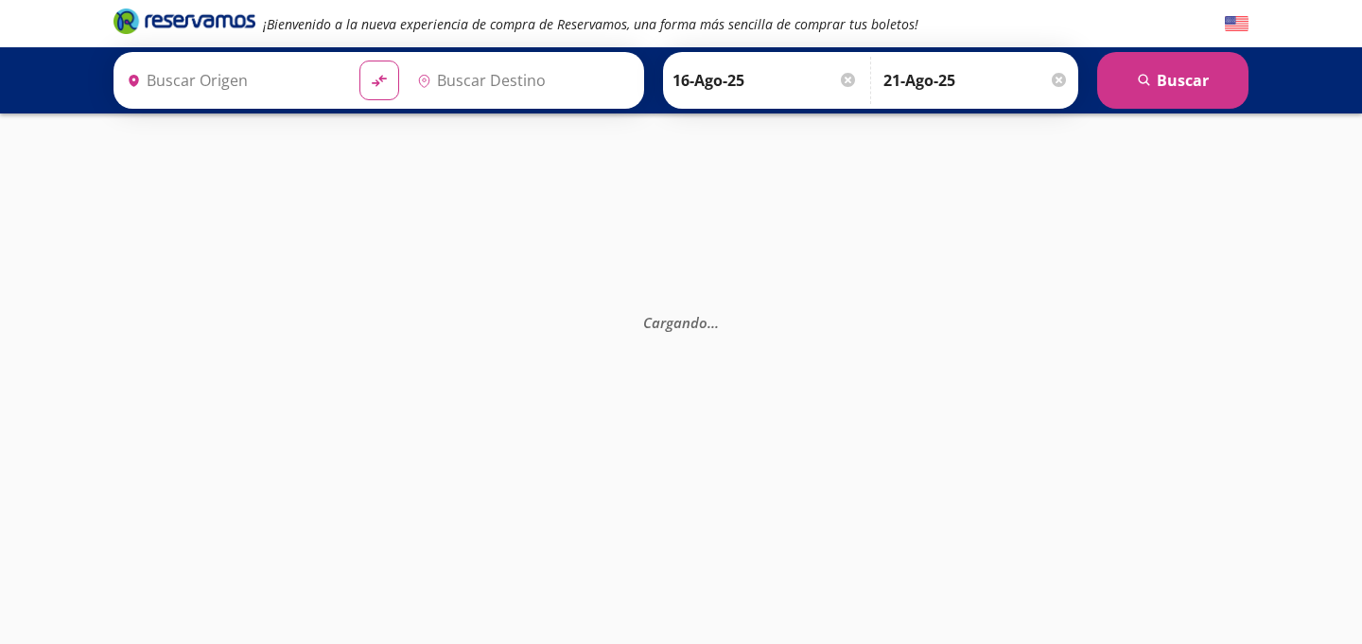
type input "[GEOGRAPHIC_DATA], [GEOGRAPHIC_DATA]"
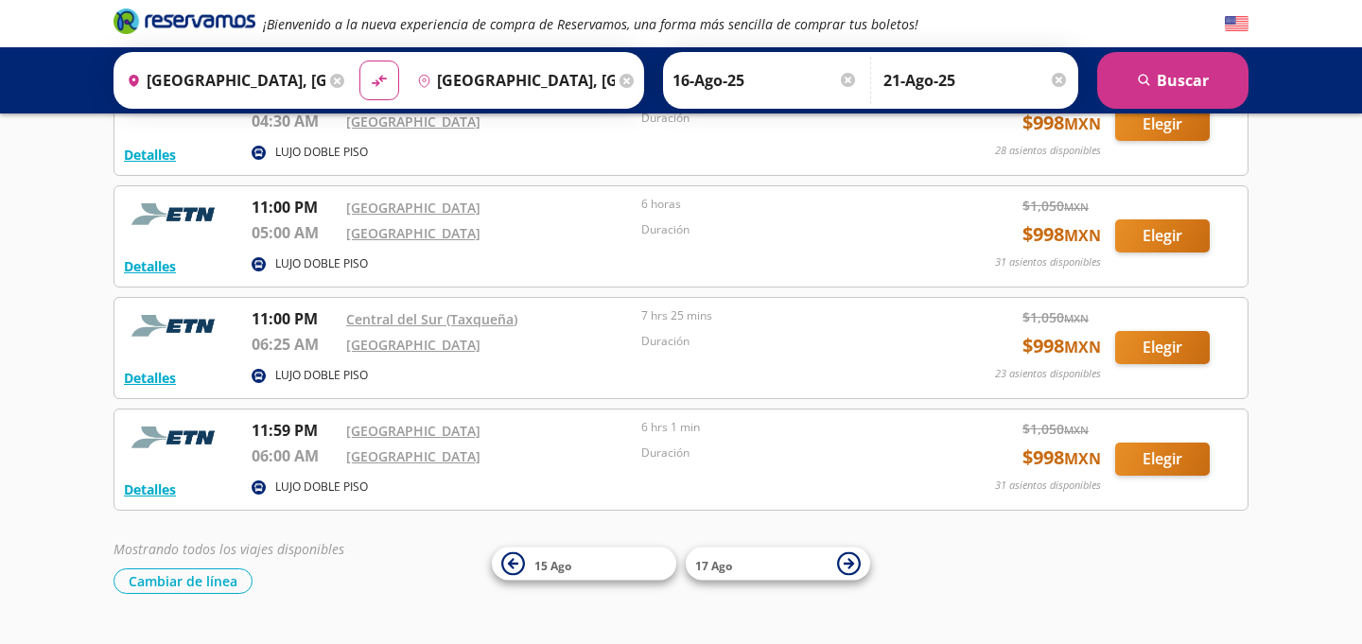
scroll to position [1545, 0]
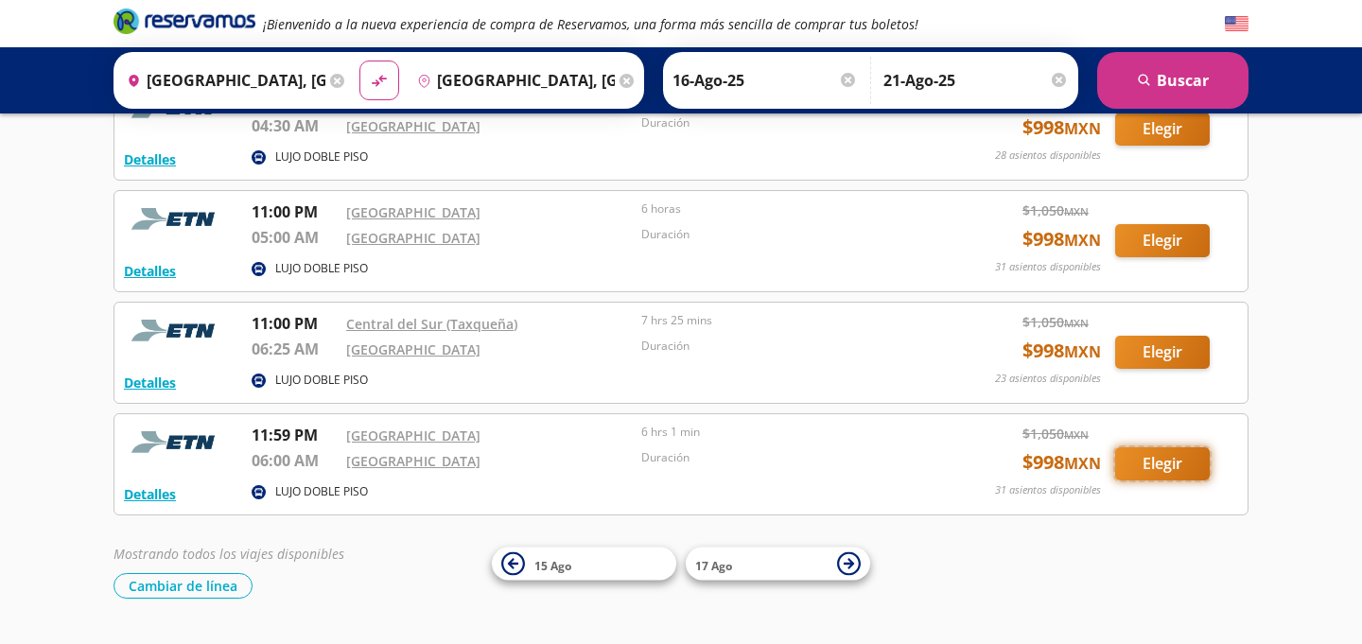
click at [1164, 465] on button "Elegir" at bounding box center [1162, 464] width 95 height 33
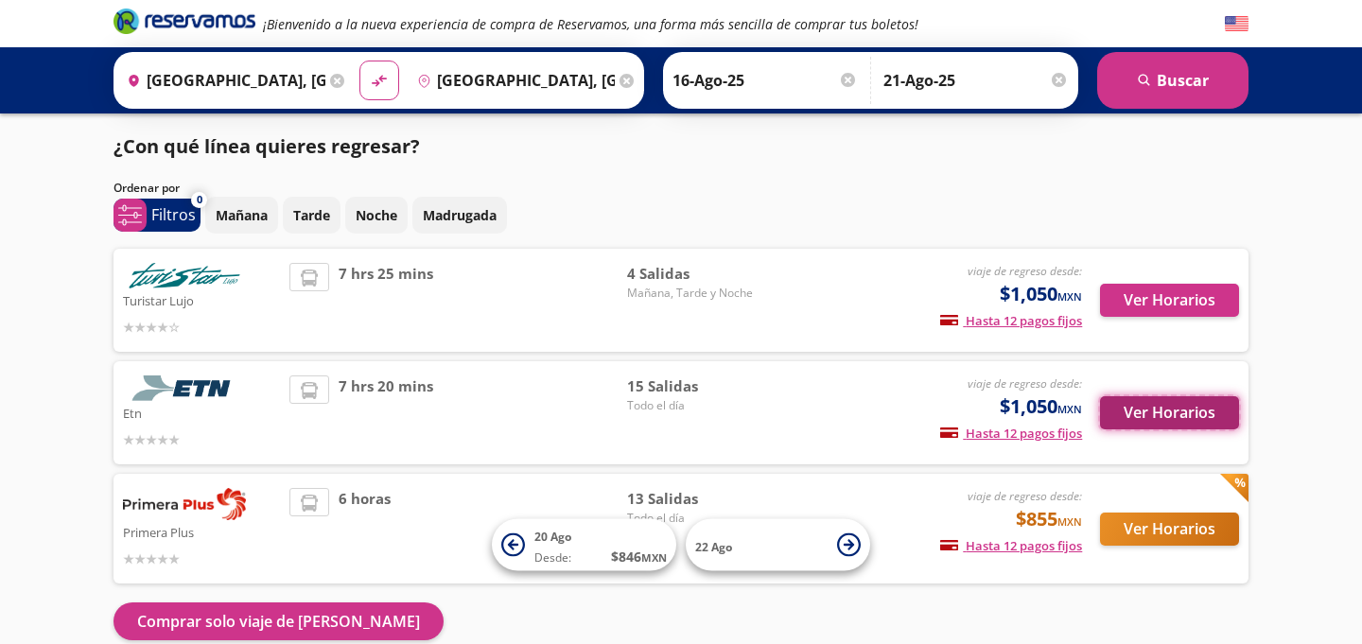
click at [1168, 415] on button "Ver Horarios" at bounding box center [1169, 412] width 139 height 33
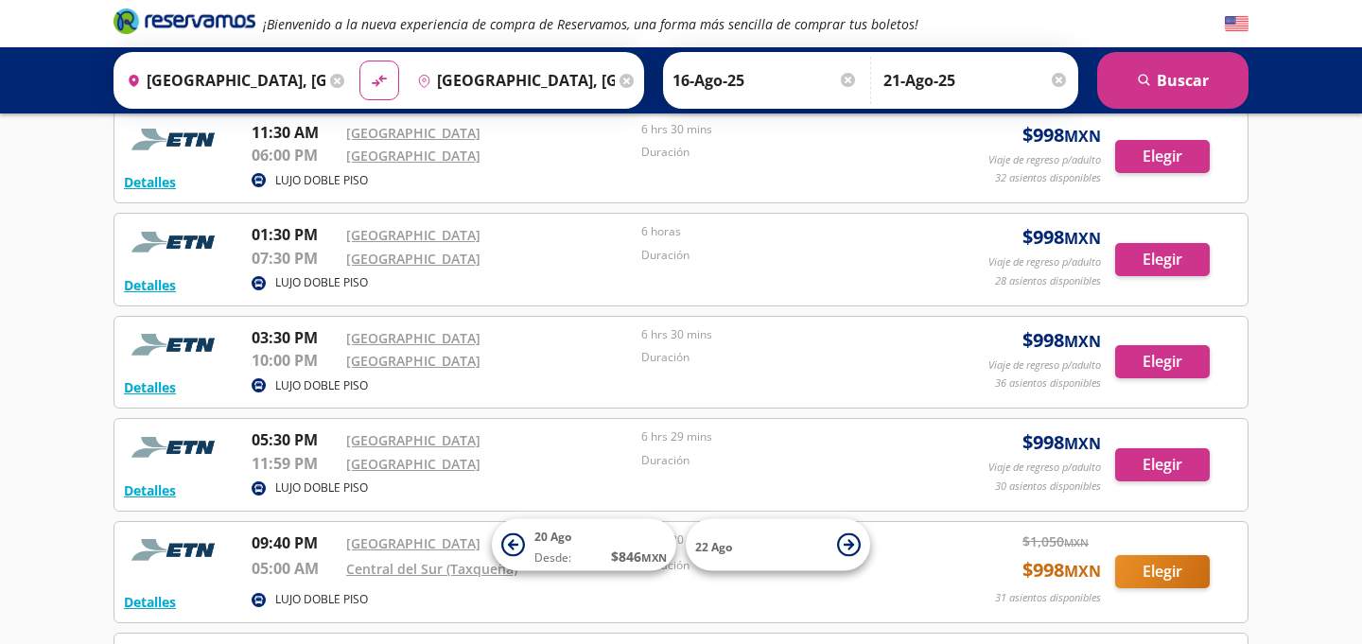
scroll to position [690, 0]
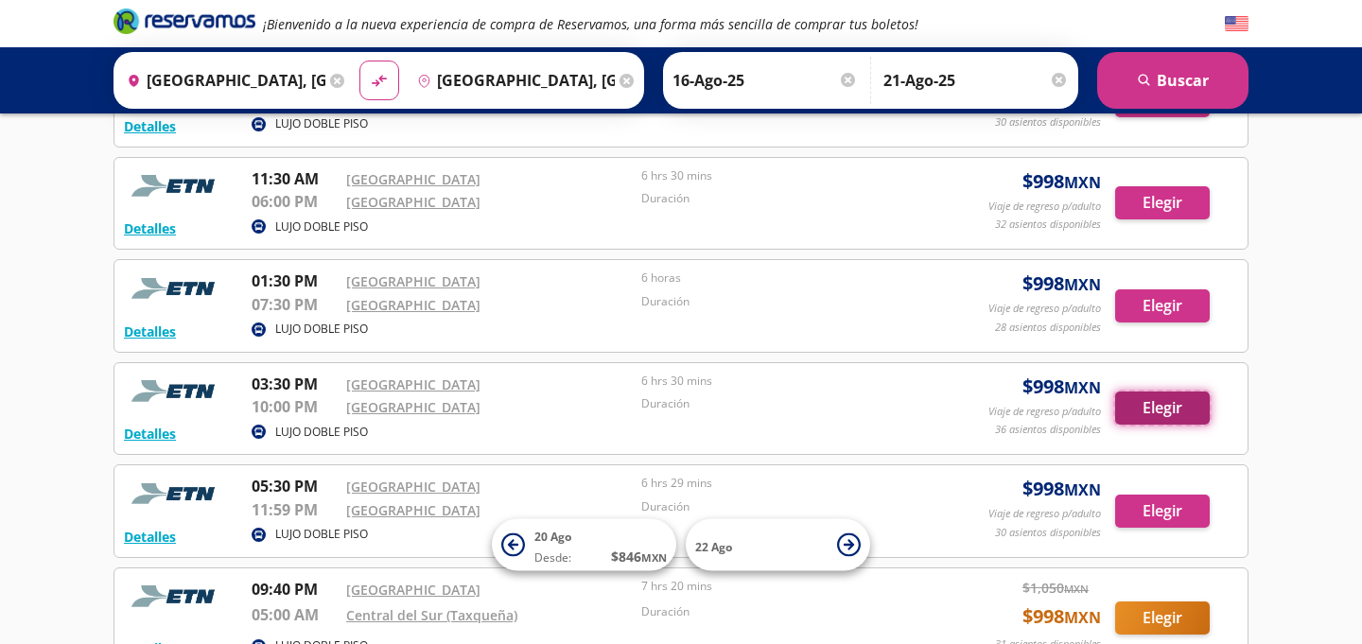
click at [1176, 405] on button "Elegir" at bounding box center [1162, 408] width 95 height 33
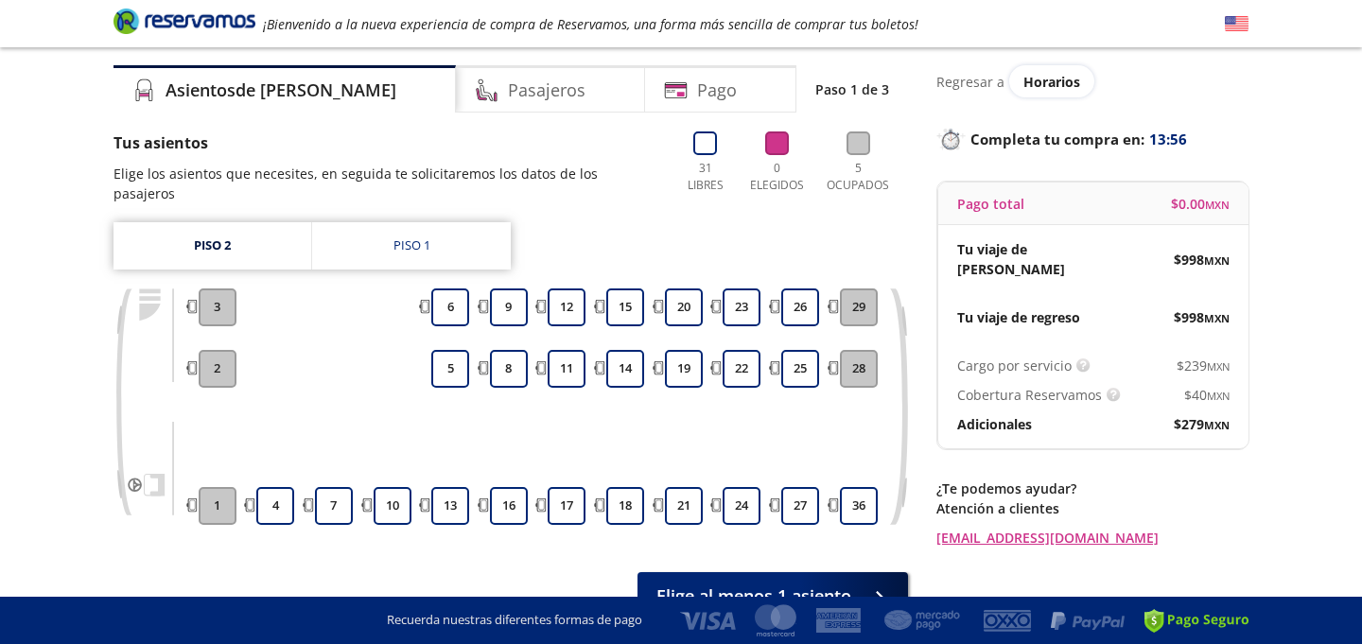
scroll to position [56, 0]
click at [391, 486] on button "10" at bounding box center [393, 505] width 38 height 38
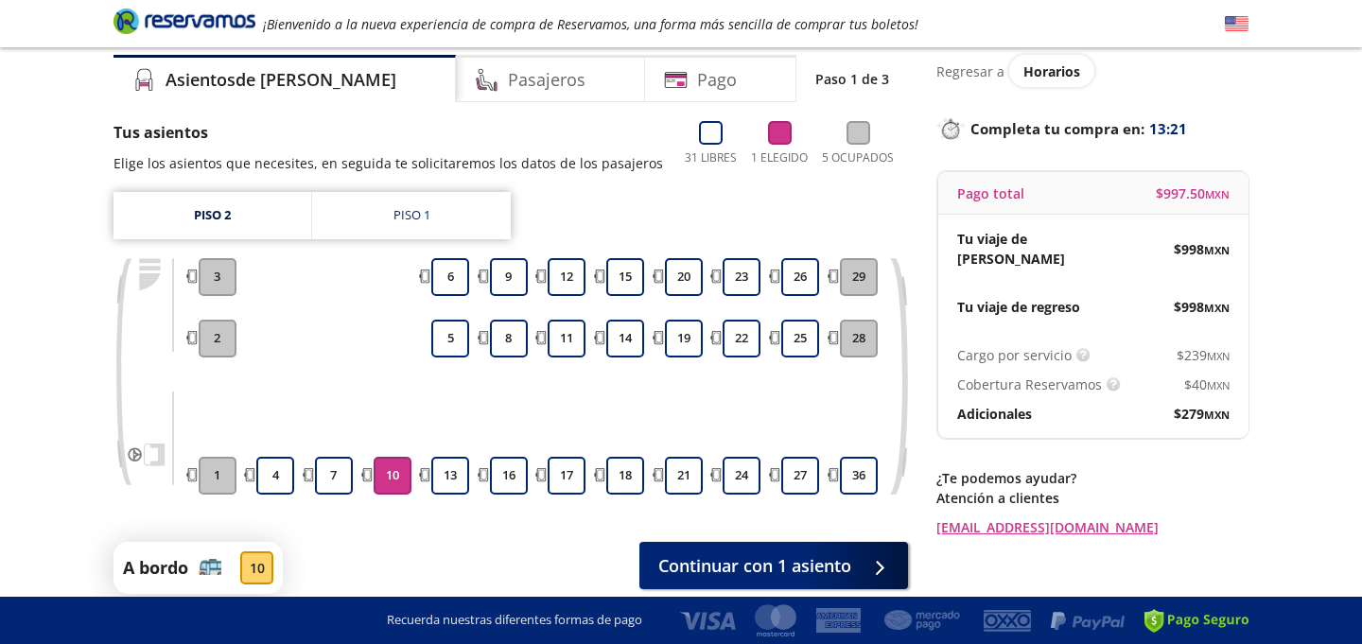
scroll to position [94, 0]
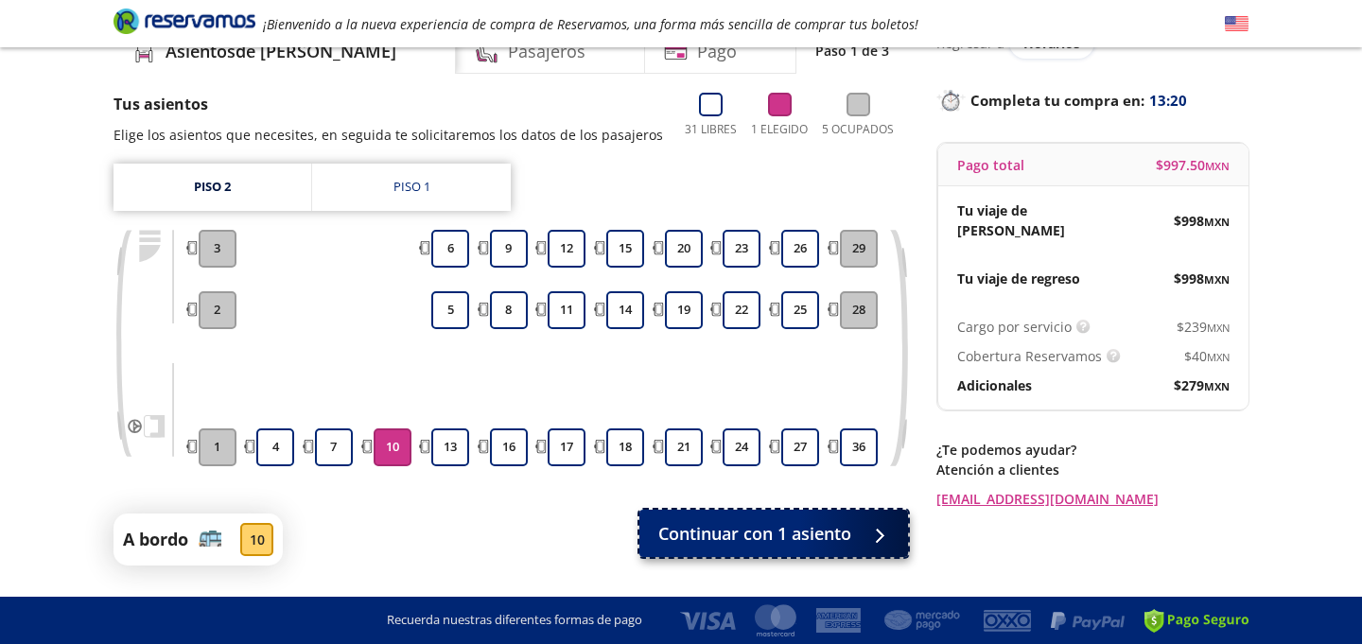
click at [726, 539] on span "Continuar con 1 asiento" at bounding box center [754, 534] width 193 height 26
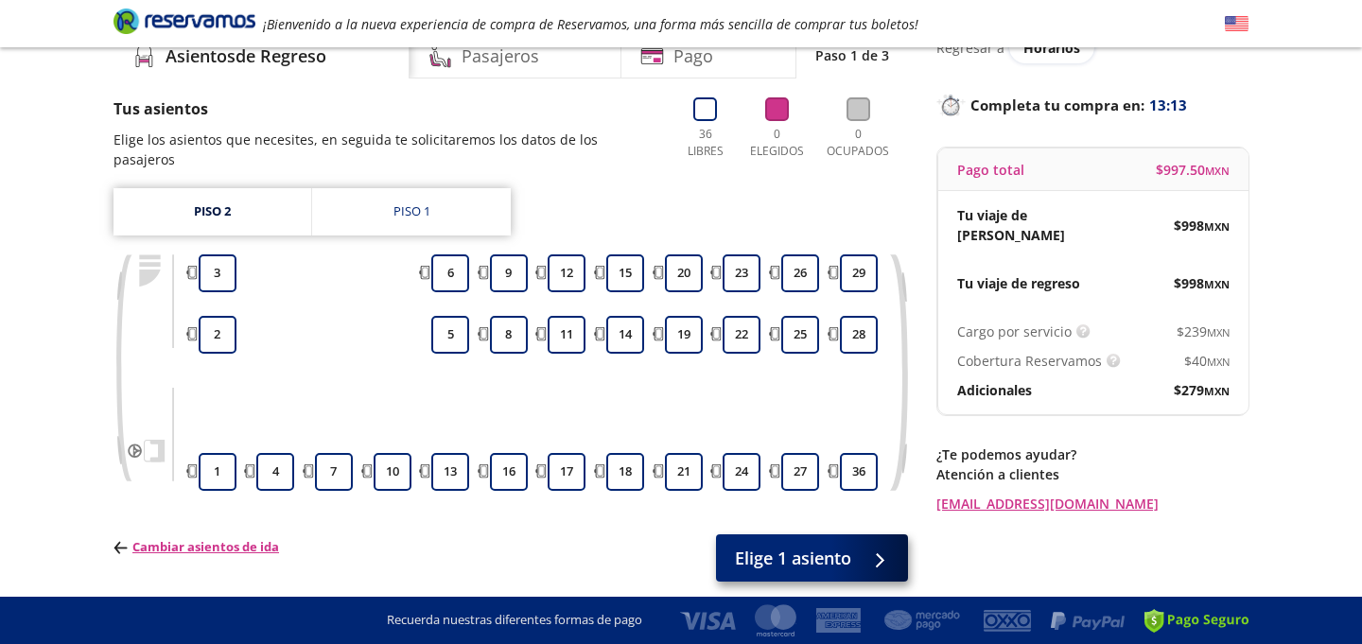
scroll to position [114, 0]
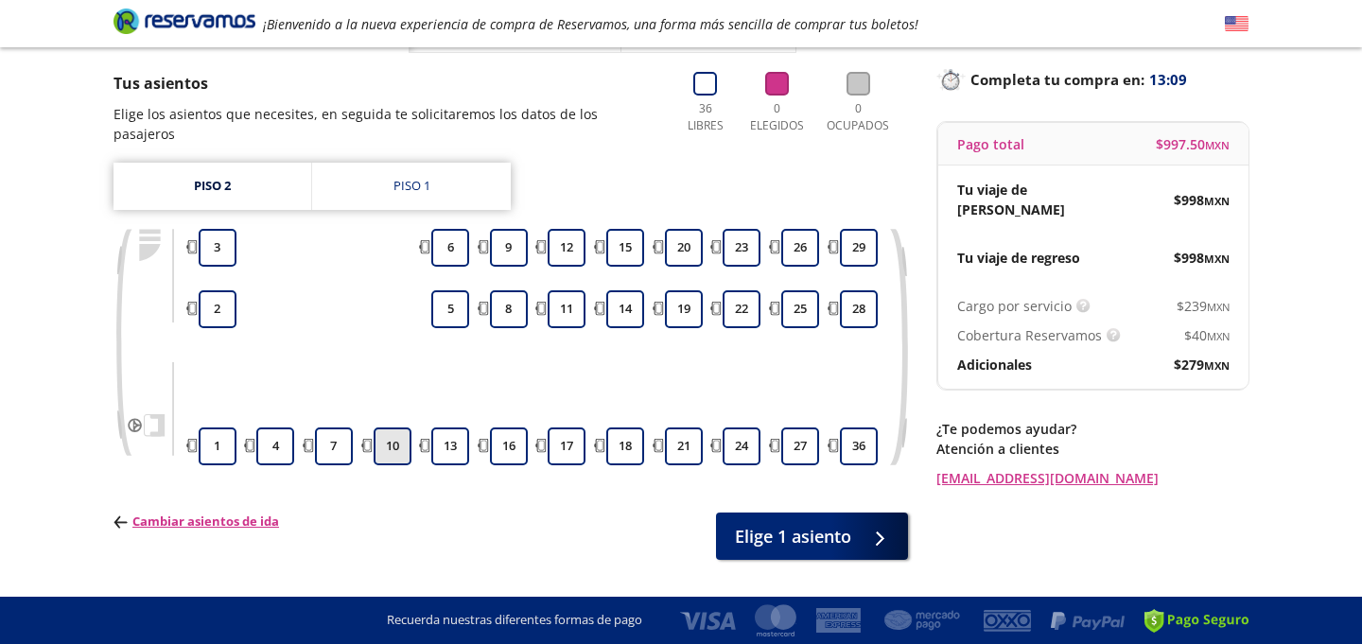
click at [389, 428] on button "10" at bounding box center [393, 447] width 38 height 38
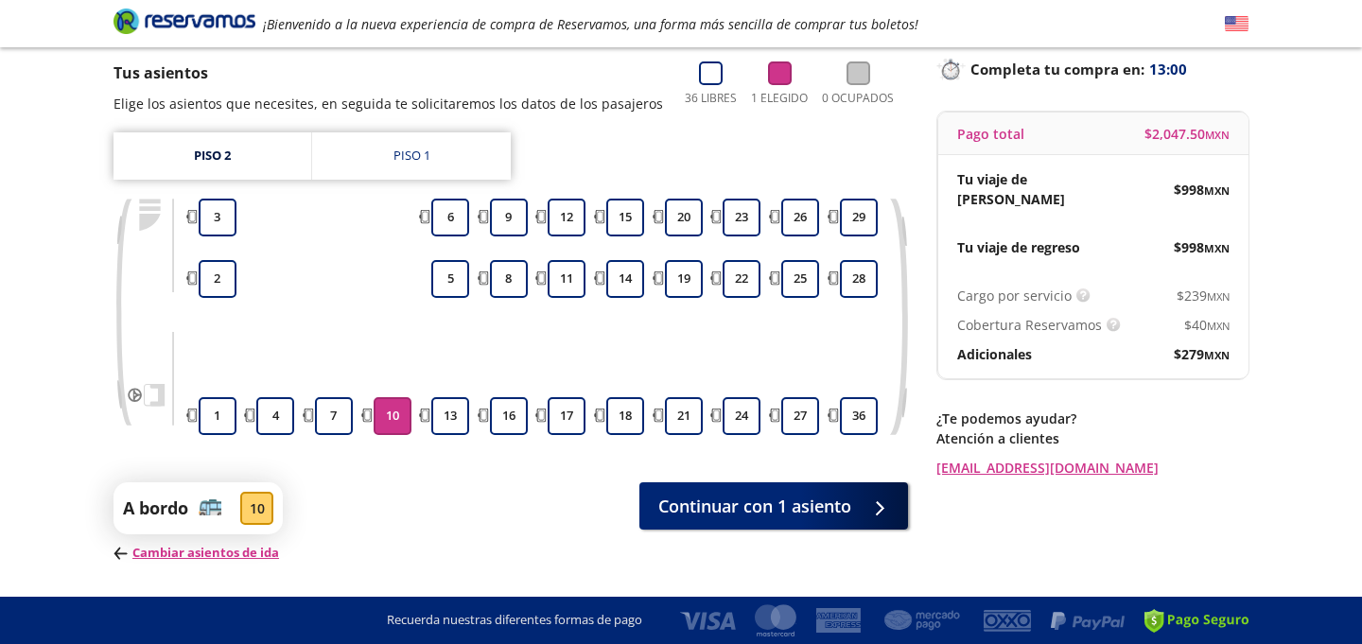
scroll to position [123, 0]
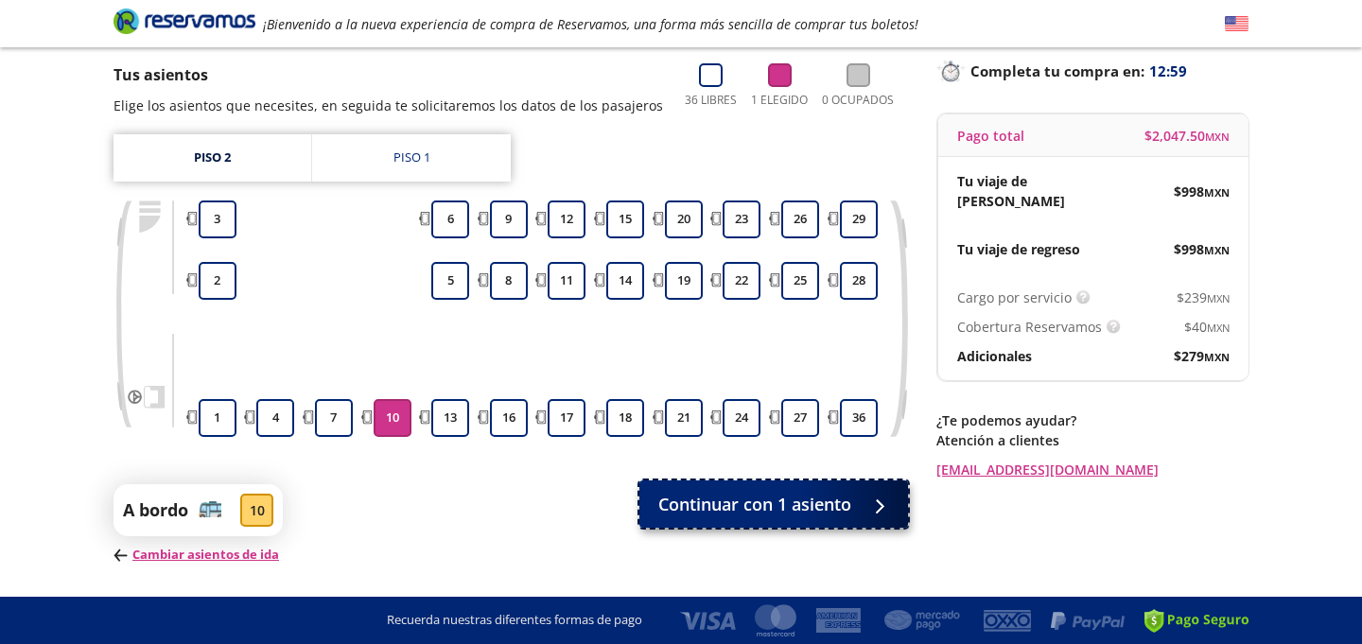
click at [837, 501] on span "Continuar con 1 asiento" at bounding box center [754, 505] width 193 height 26
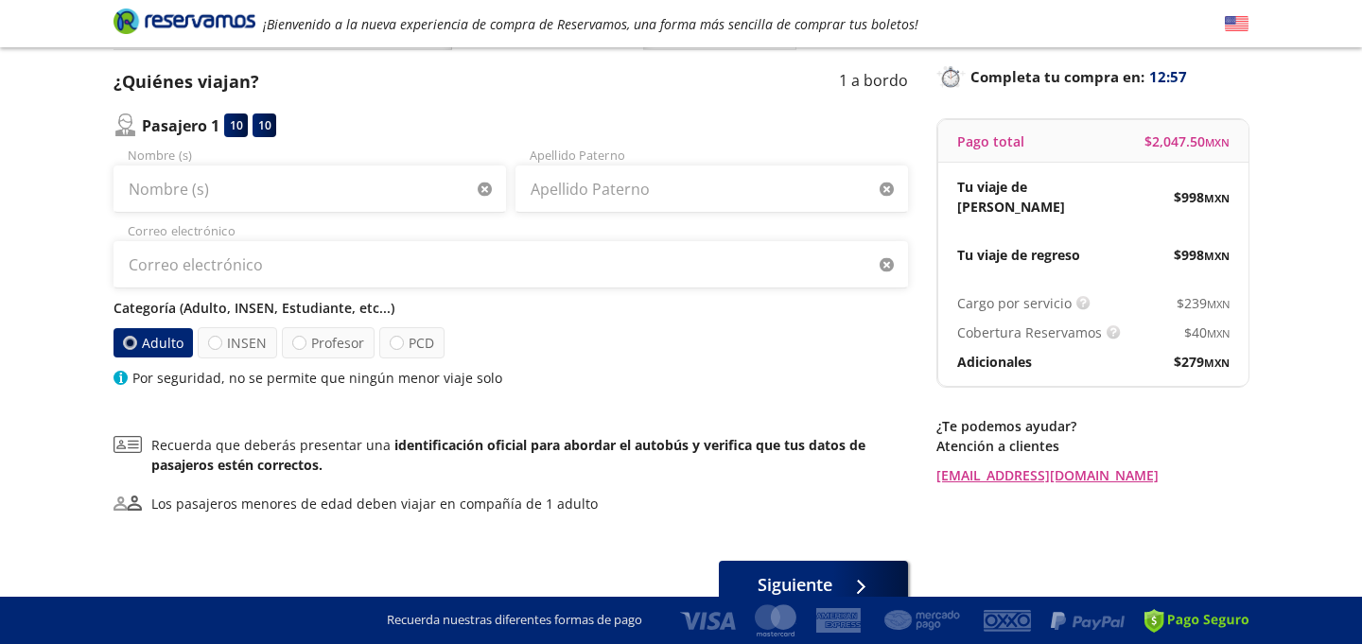
scroll to position [114, 0]
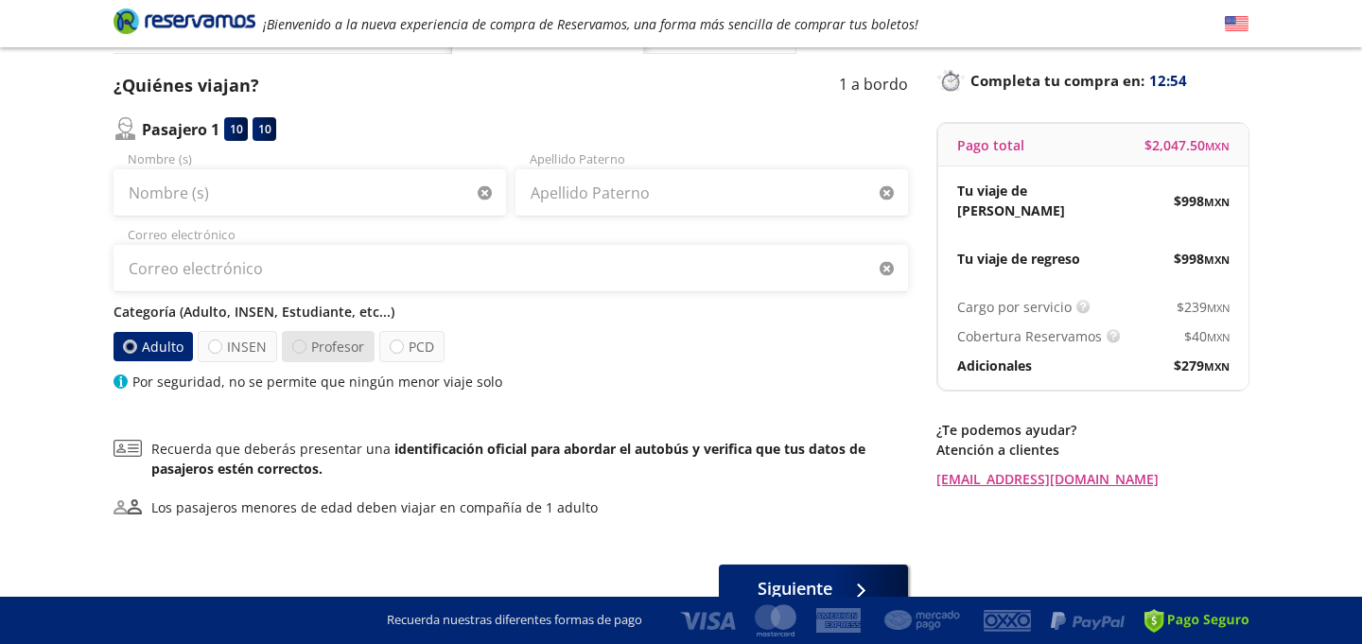
click at [297, 342] on div at bounding box center [299, 347] width 14 height 14
click at [297, 342] on input "Profesor" at bounding box center [299, 347] width 12 height 12
radio input "true"
radio input "false"
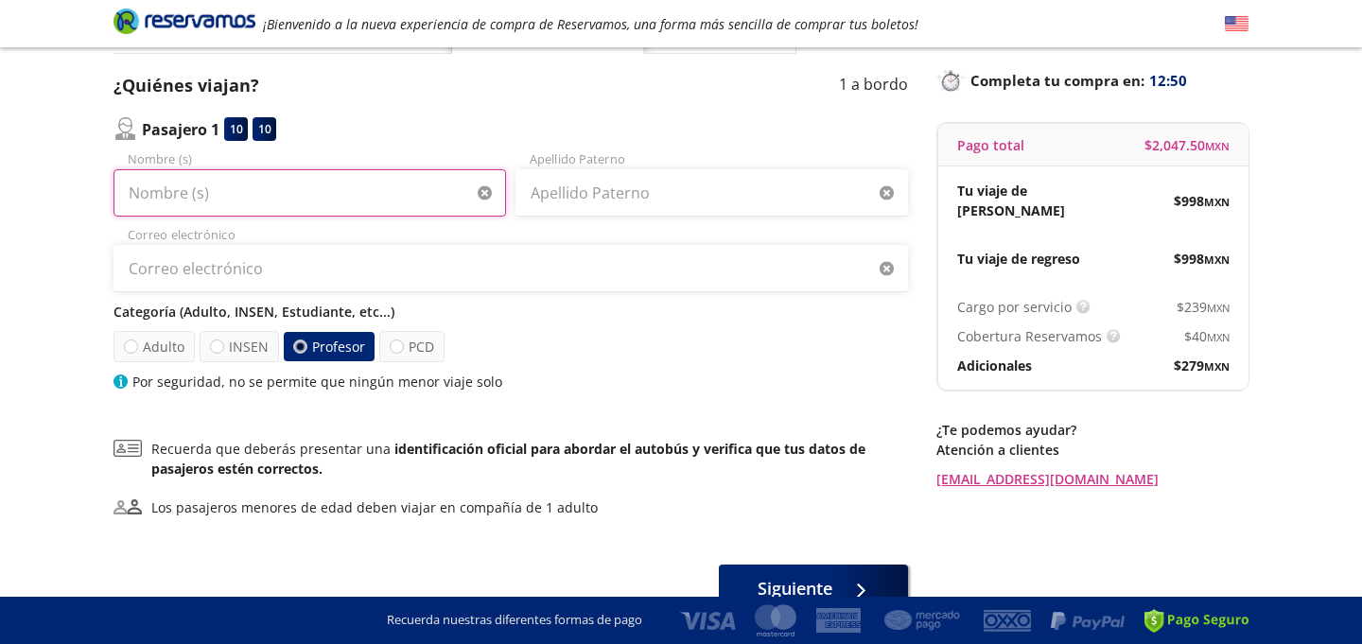
click at [199, 198] on input "Nombre (s)" at bounding box center [310, 192] width 393 height 47
type input "[PERSON_NAME]"
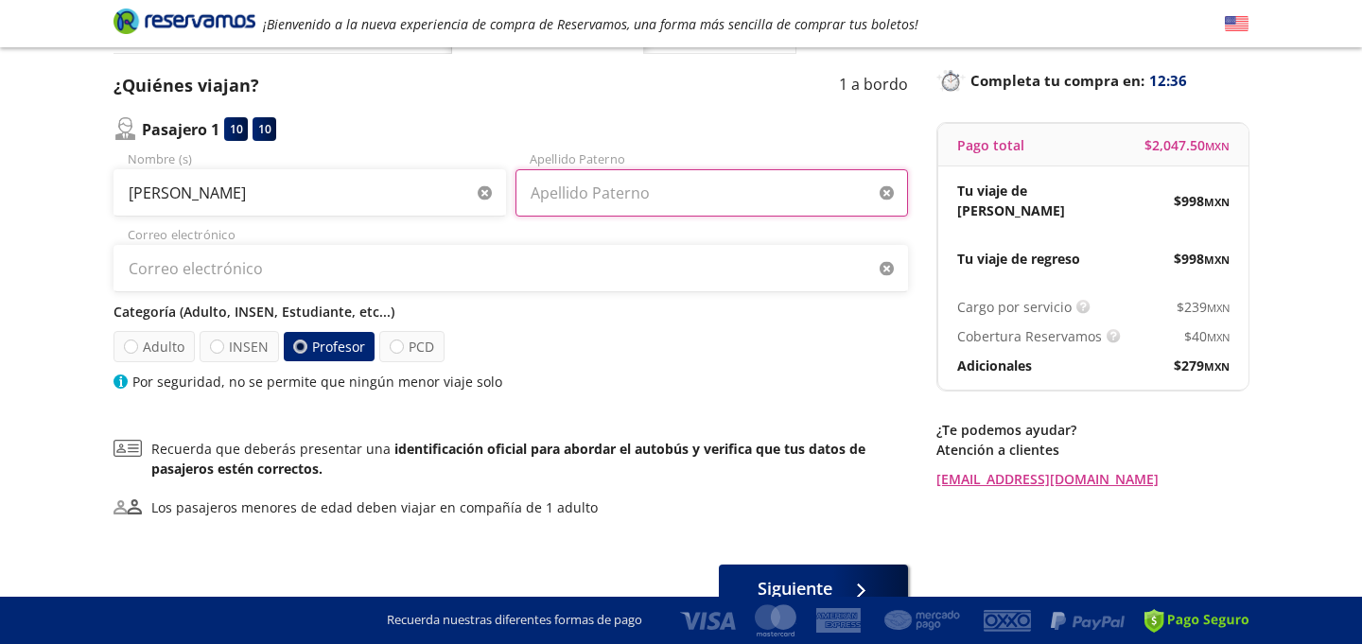
click at [593, 202] on input "Apellido Paterno" at bounding box center [712, 192] width 393 height 47
type input "de la Torre"
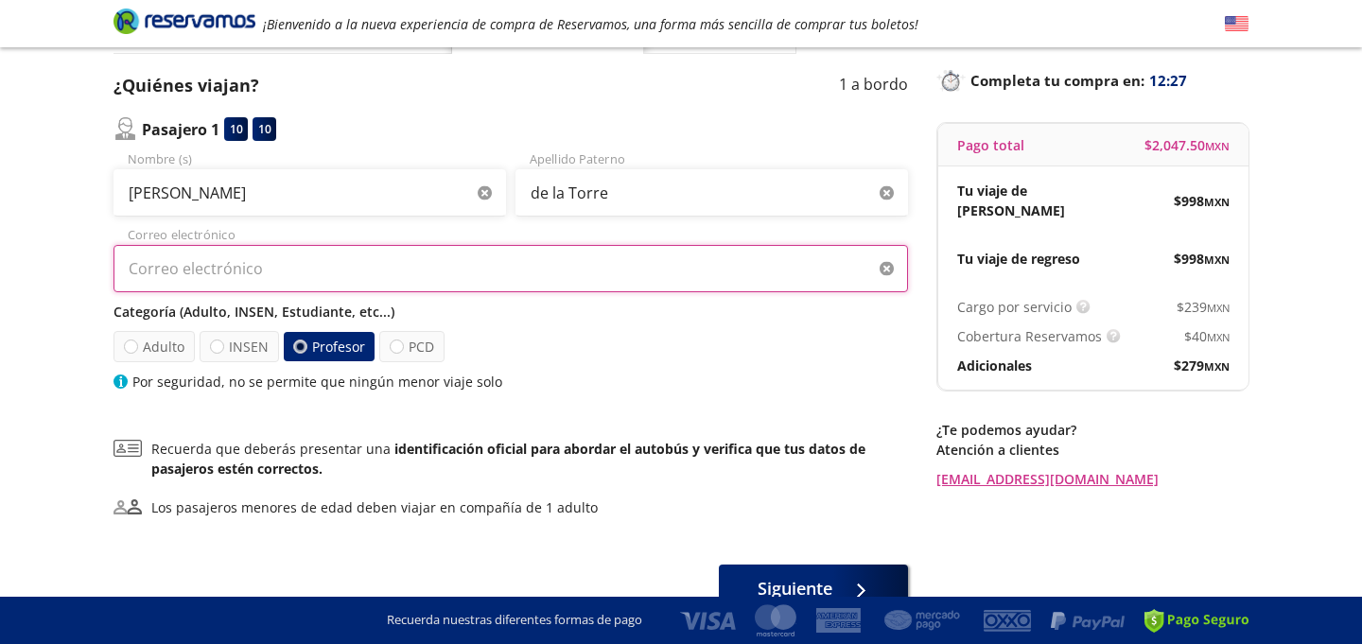
click at [200, 280] on input "Correo electrónico" at bounding box center [511, 268] width 795 height 47
paste input "[EMAIL_ADDRESS][DOMAIN_NAME]"
type input "[EMAIL_ADDRESS][DOMAIN_NAME]"
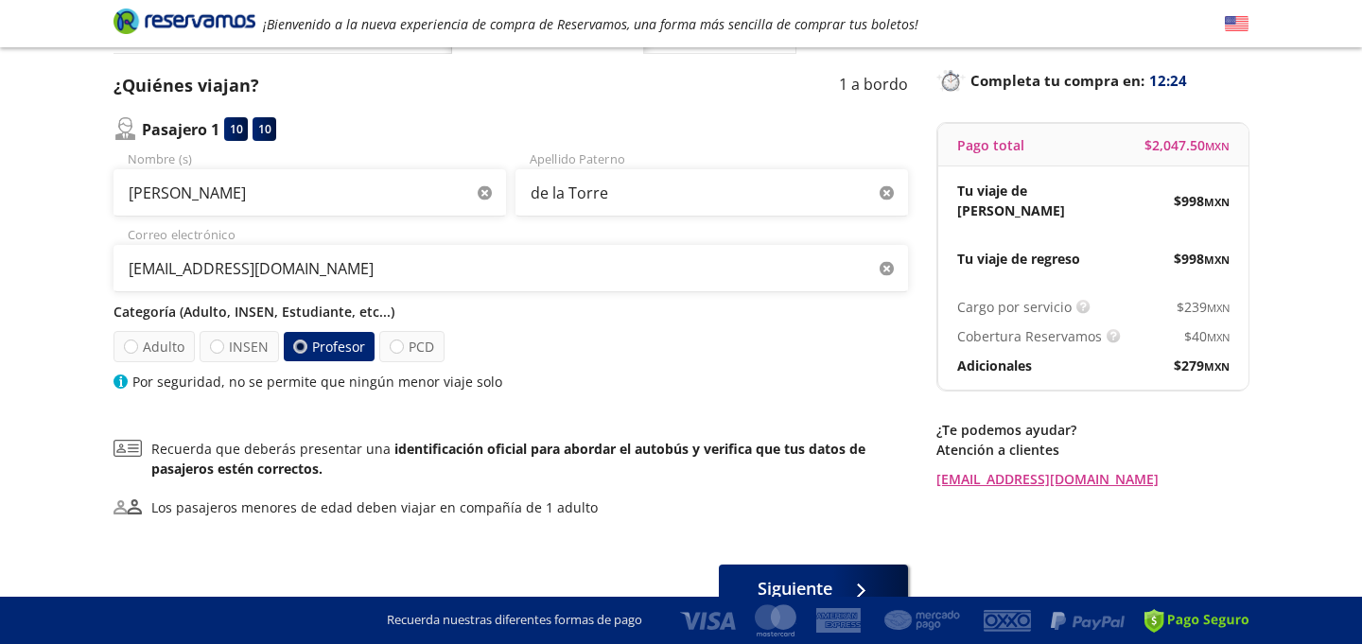
click at [632, 380] on div "Por seguridad, no se permite que ningún menor viaje solo" at bounding box center [511, 382] width 795 height 20
click at [662, 377] on div "Por seguridad, no se permite que ningún menor viaje solo" at bounding box center [511, 382] width 795 height 20
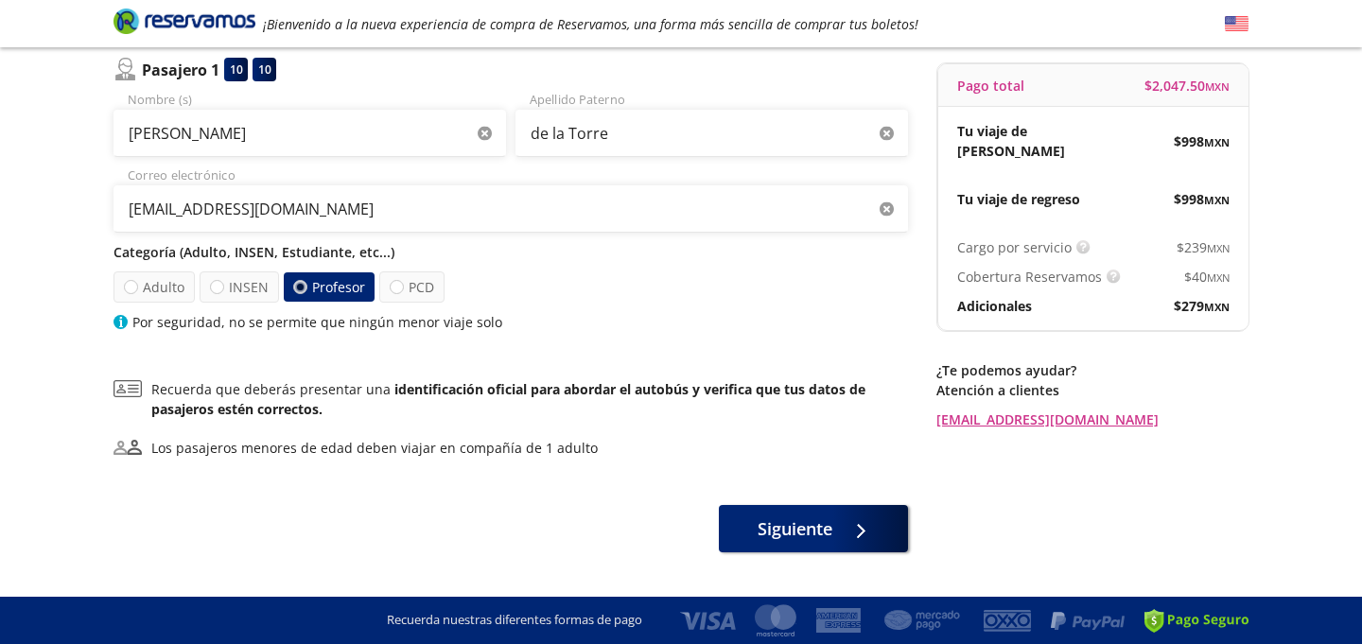
scroll to position [167, 0]
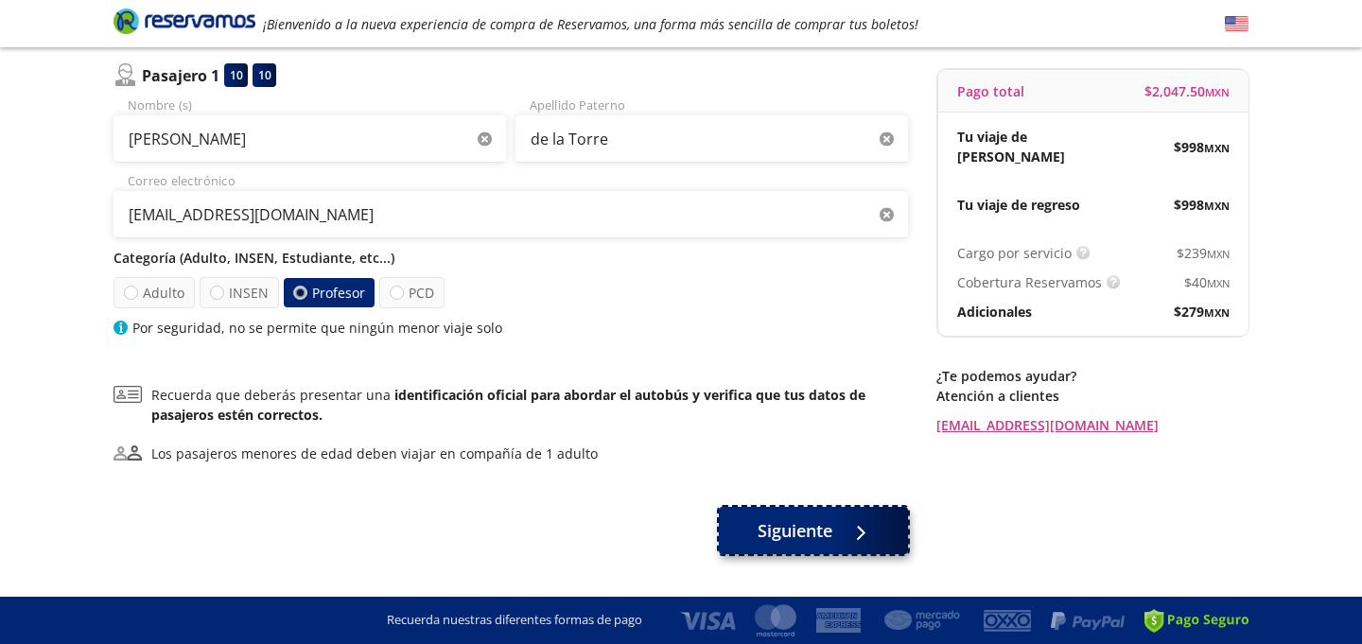
click at [857, 533] on icon at bounding box center [850, 533] width 14 height 14
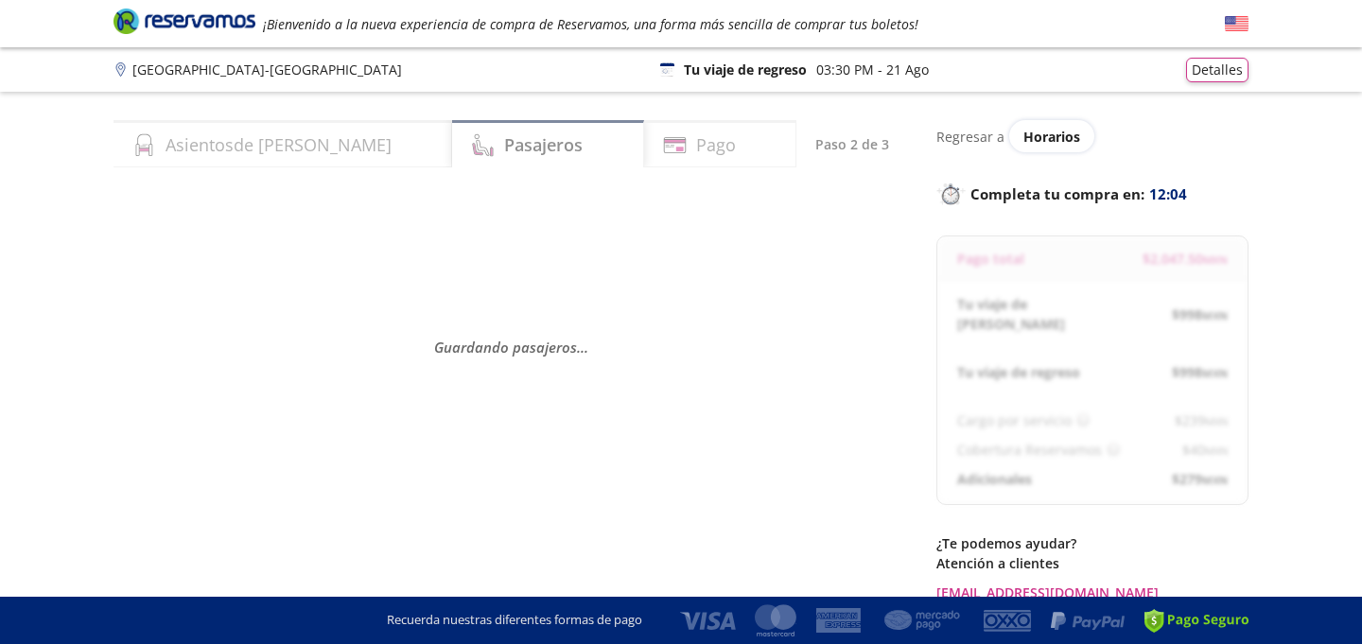
select select "MX"
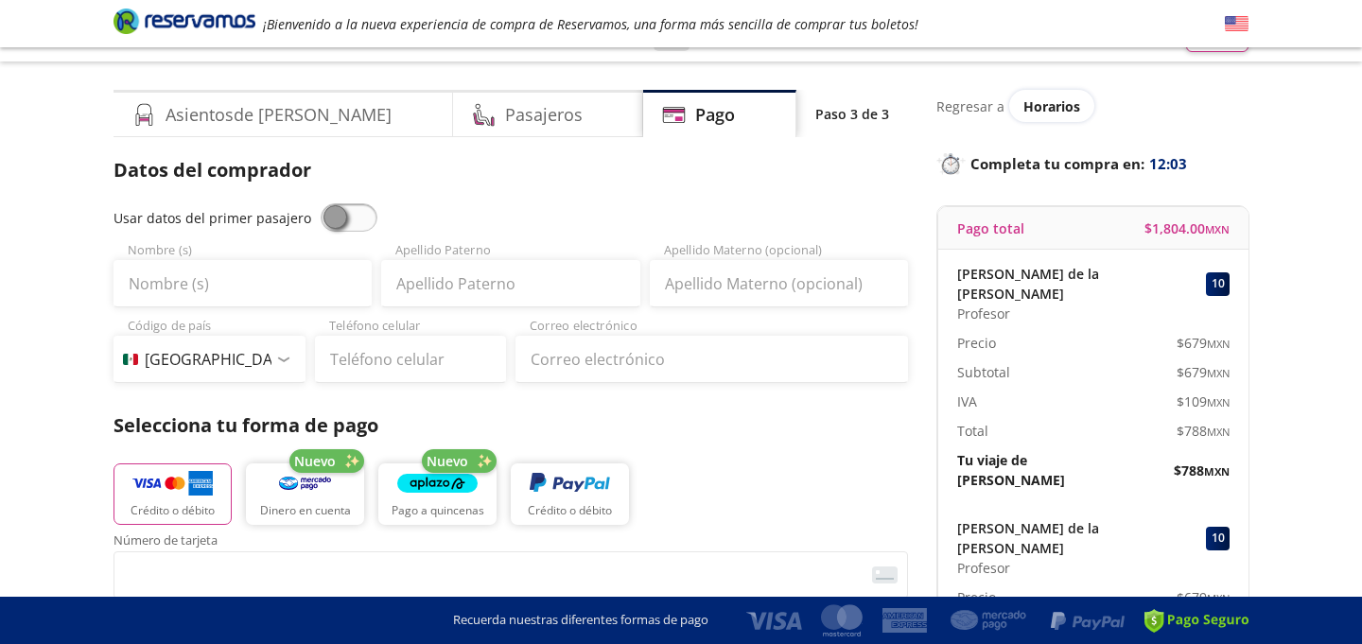
scroll to position [36, 0]
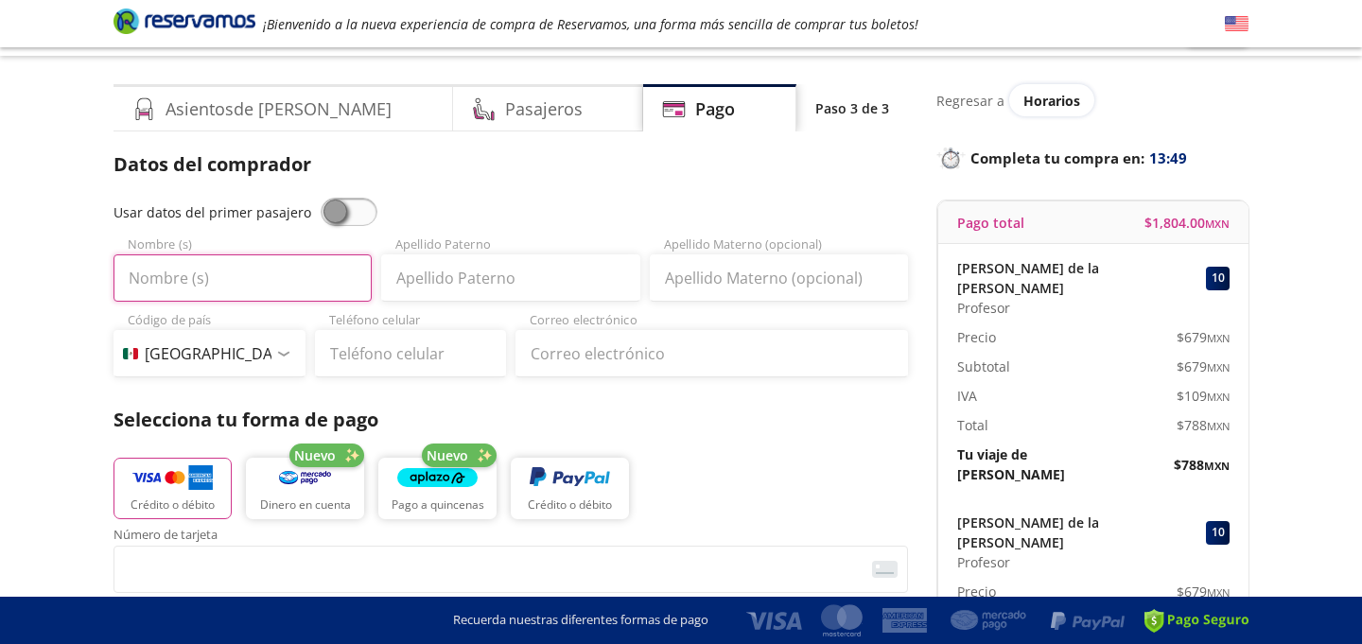
click at [187, 294] on input "Nombre (s)" at bounding box center [243, 278] width 258 height 47
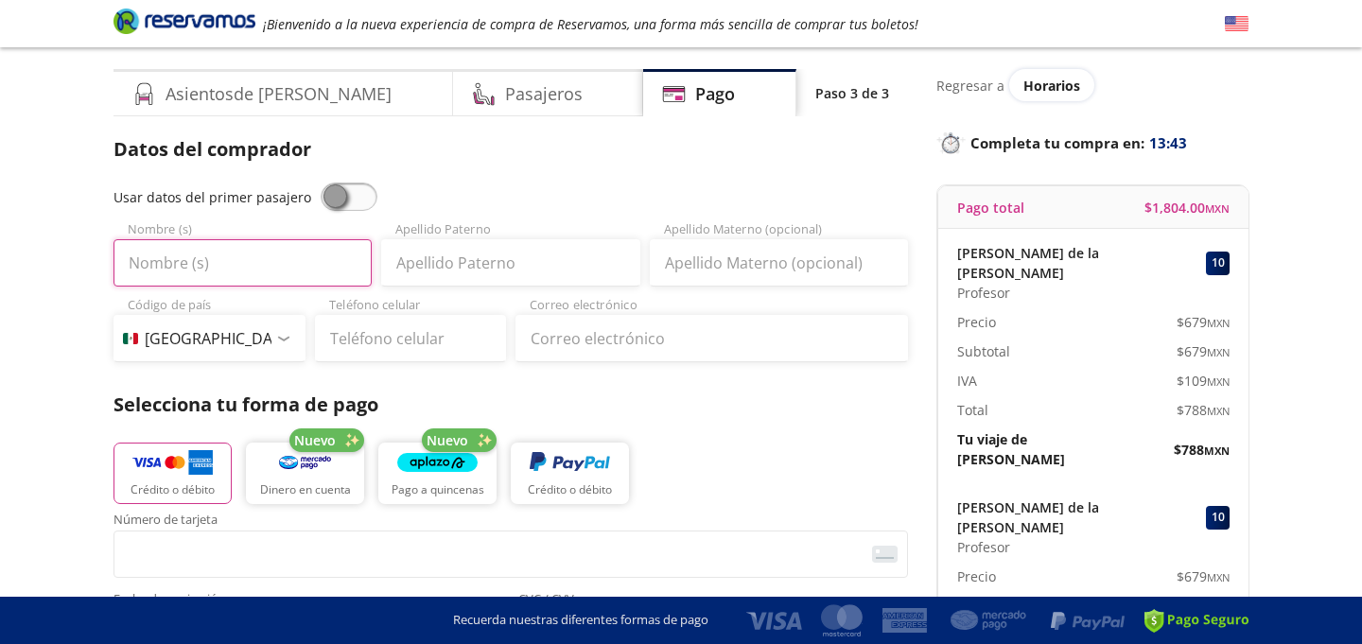
scroll to position [54, 0]
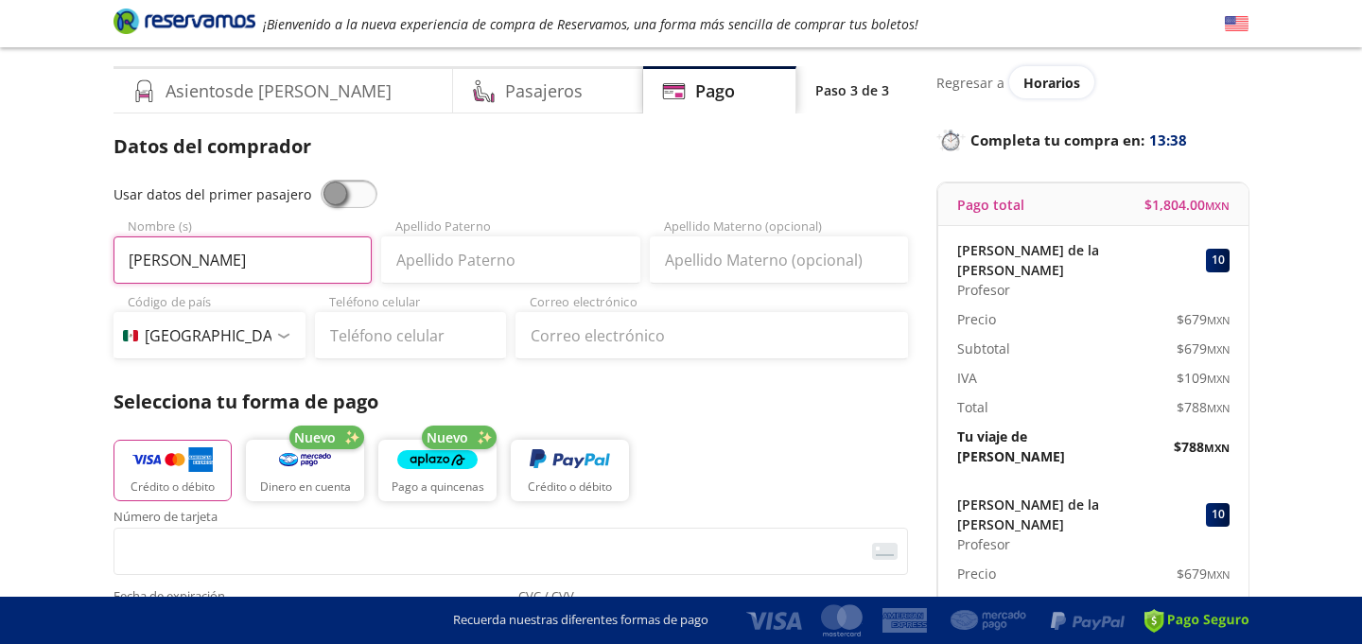
type input "[PERSON_NAME]"
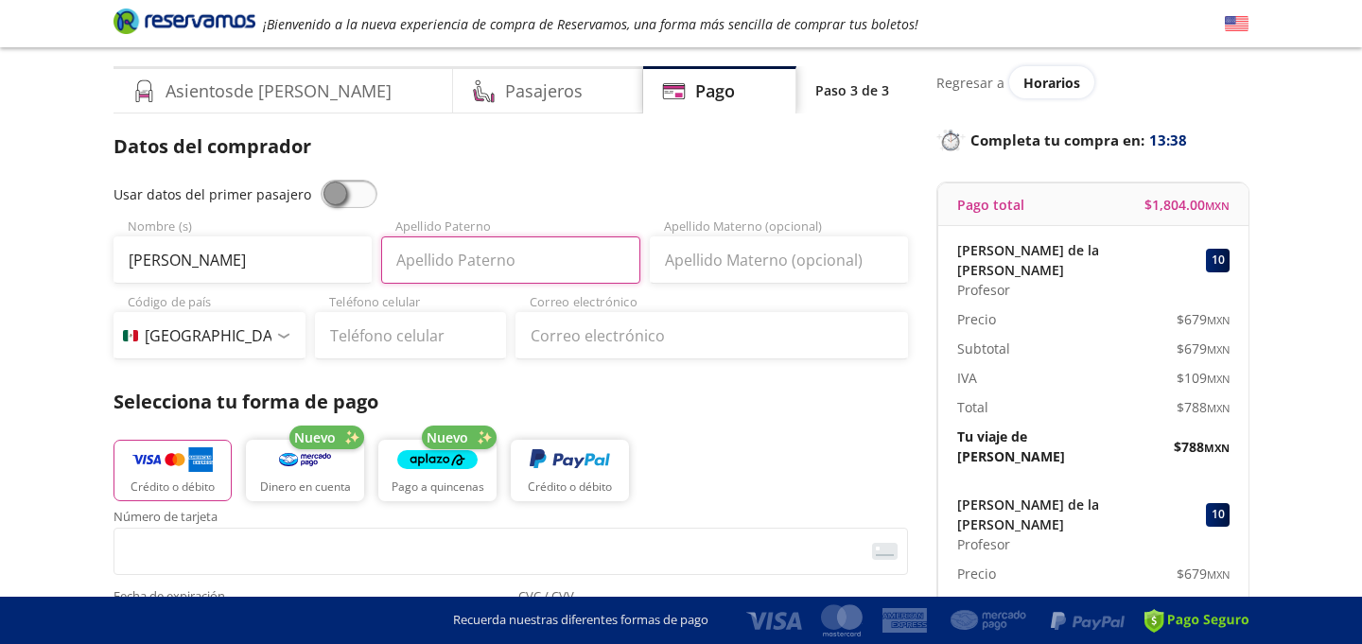
click at [446, 266] on input "Apellido Paterno" at bounding box center [510, 260] width 258 height 47
type input "[PERSON_NAME]"
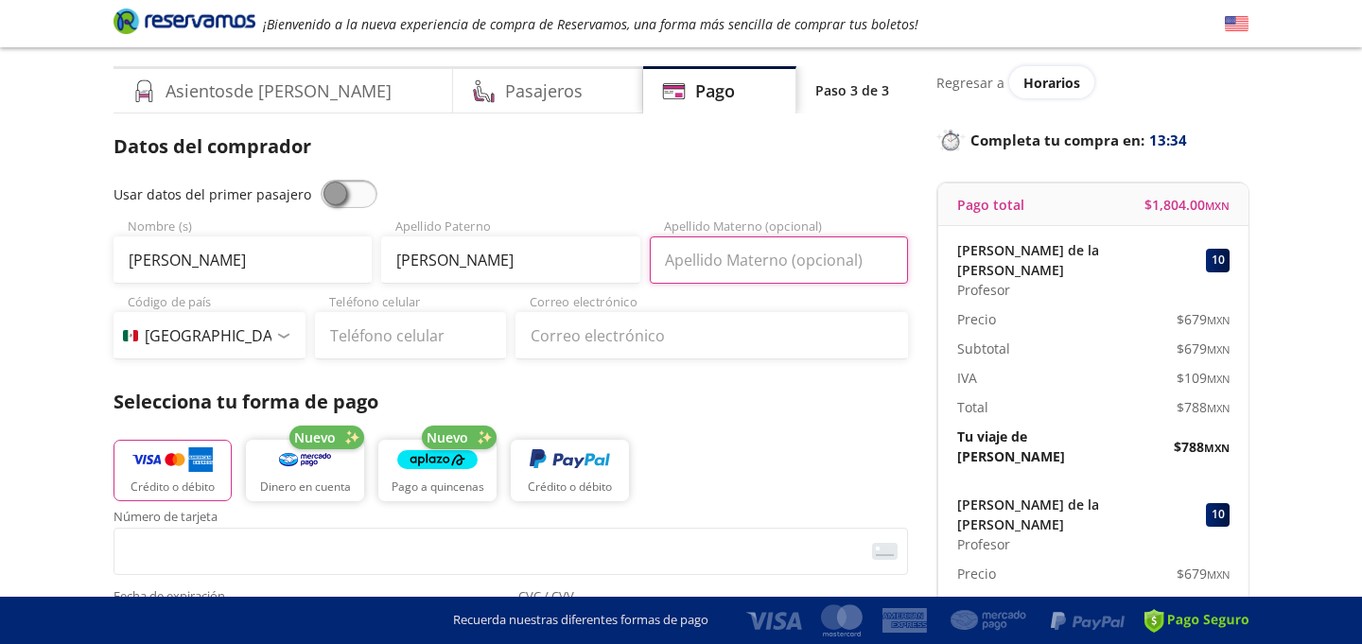
click at [721, 264] on input "Apellido Materno (opcional)" at bounding box center [779, 260] width 258 height 47
type input "[PERSON_NAME]"
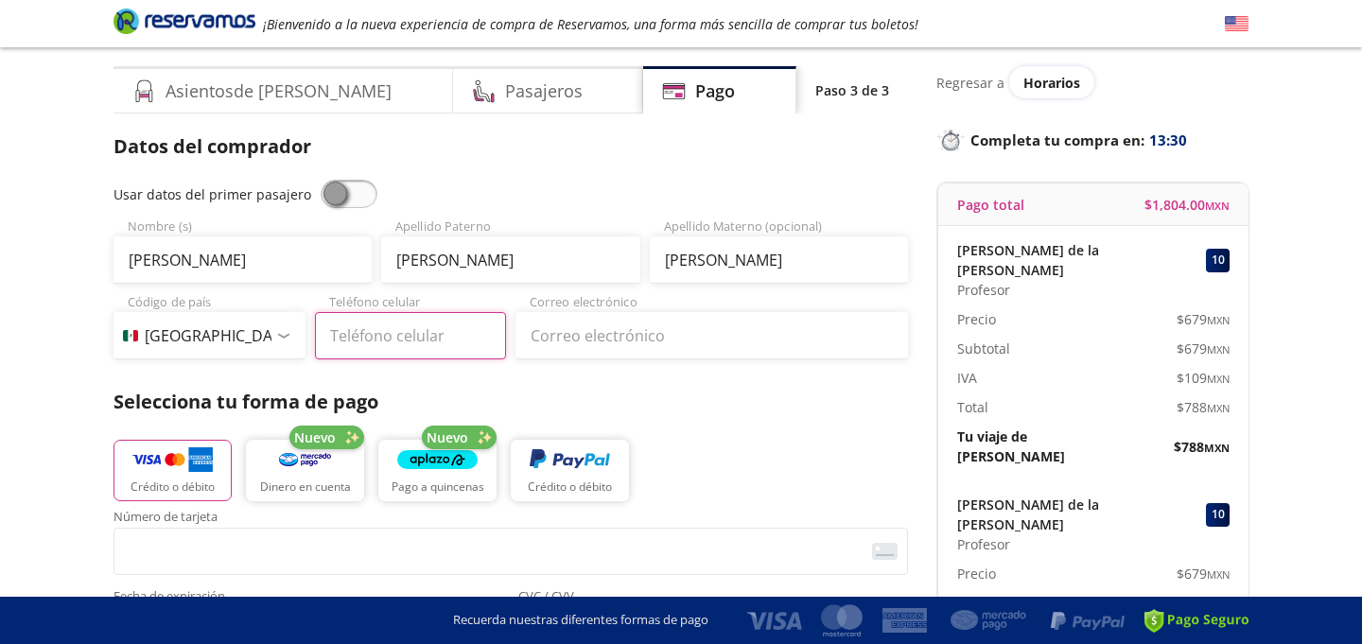
click at [392, 333] on input "Teléfono celular" at bounding box center [411, 335] width 192 height 47
type input "55 3633 2697"
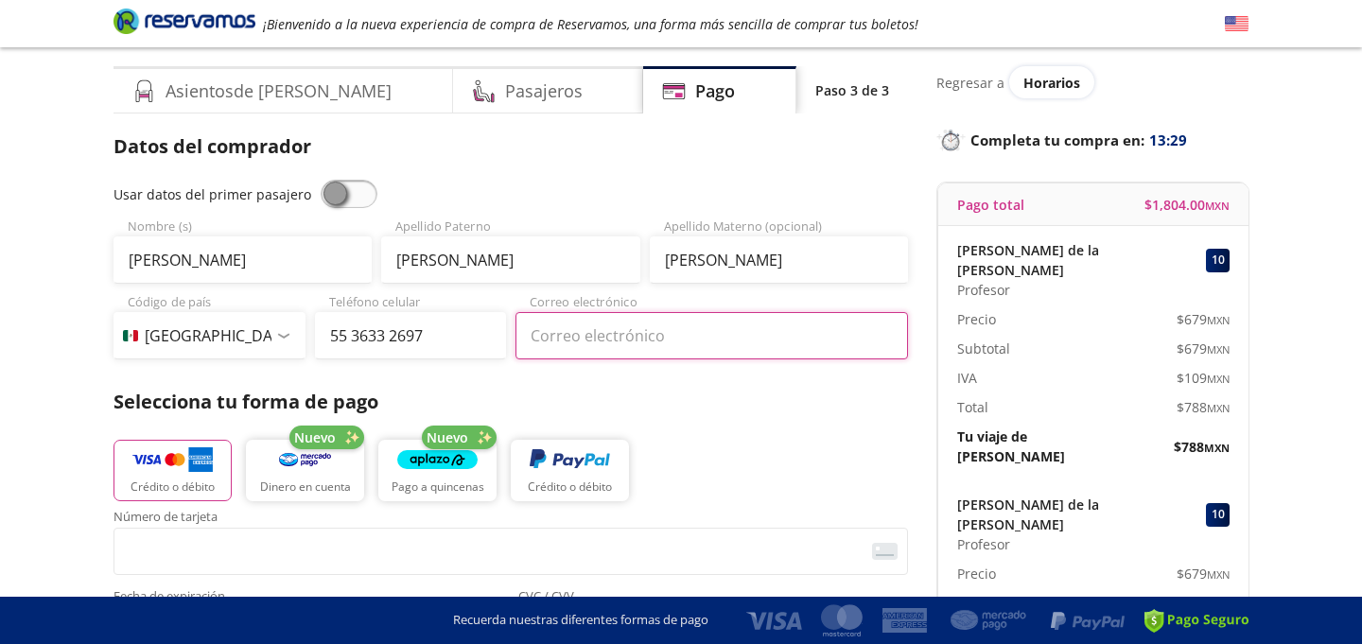
type input "[EMAIL_ADDRESS][DOMAIN_NAME]"
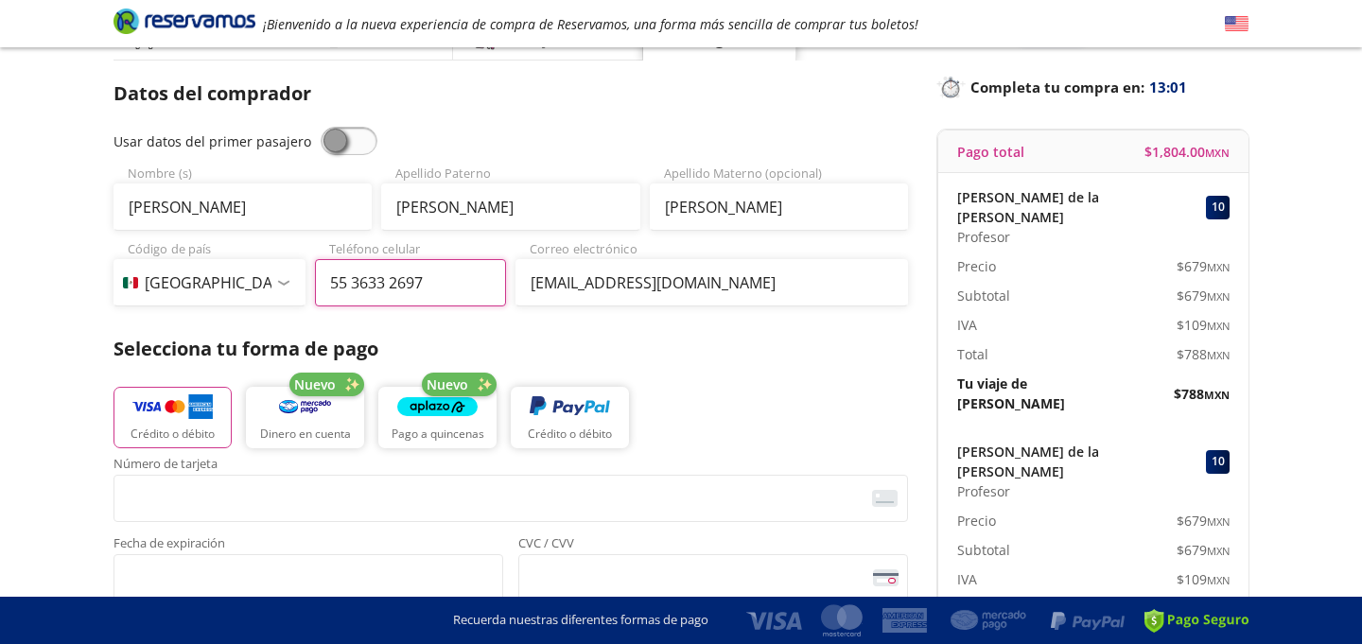
scroll to position [0, 0]
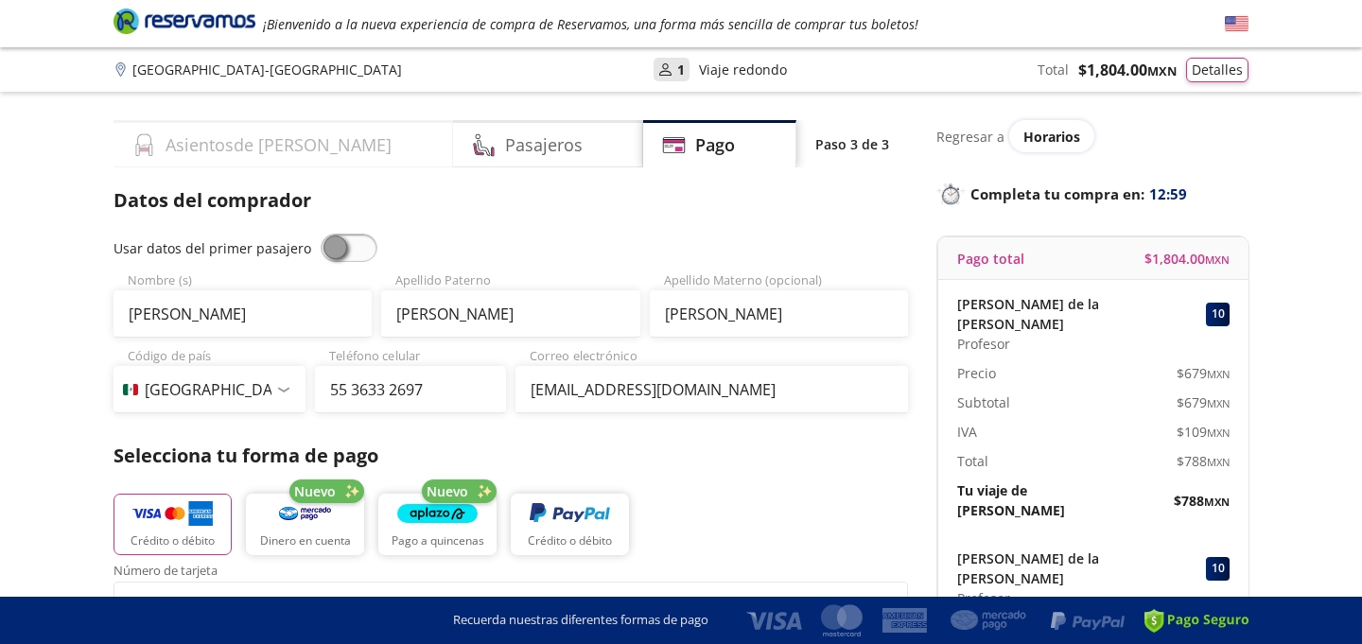
click at [282, 147] on h4 "Asientos de [PERSON_NAME]" at bounding box center [279, 145] width 226 height 26
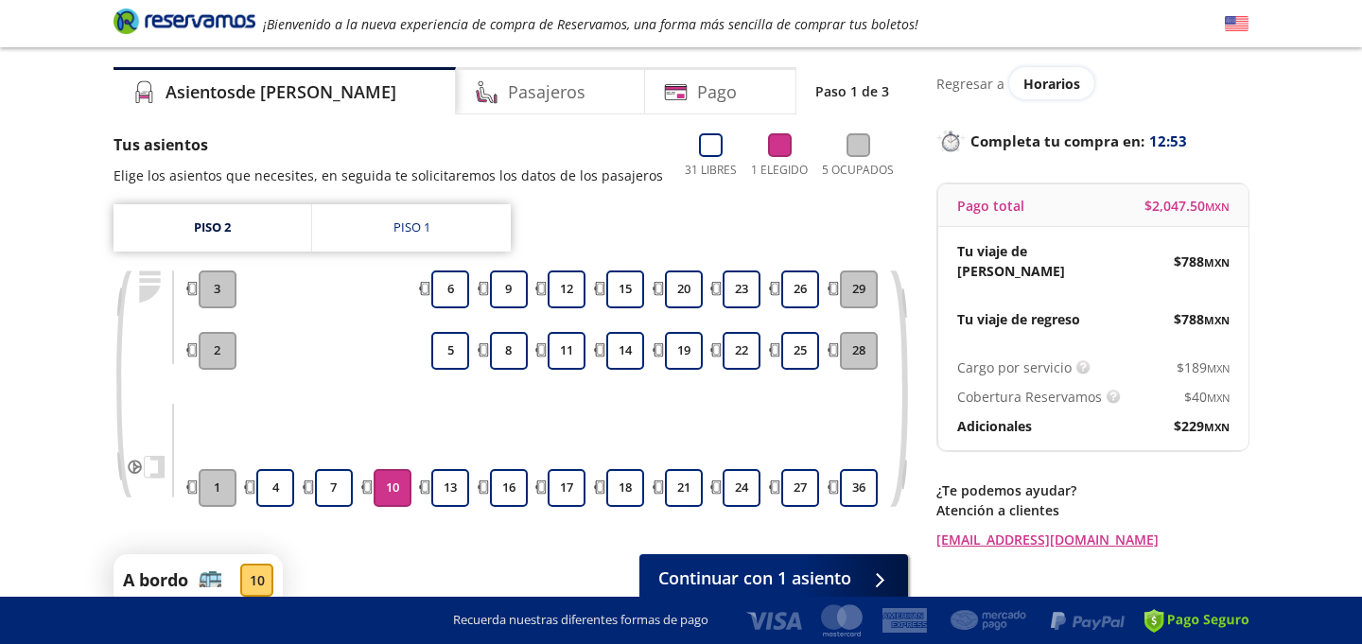
scroll to position [48, 0]
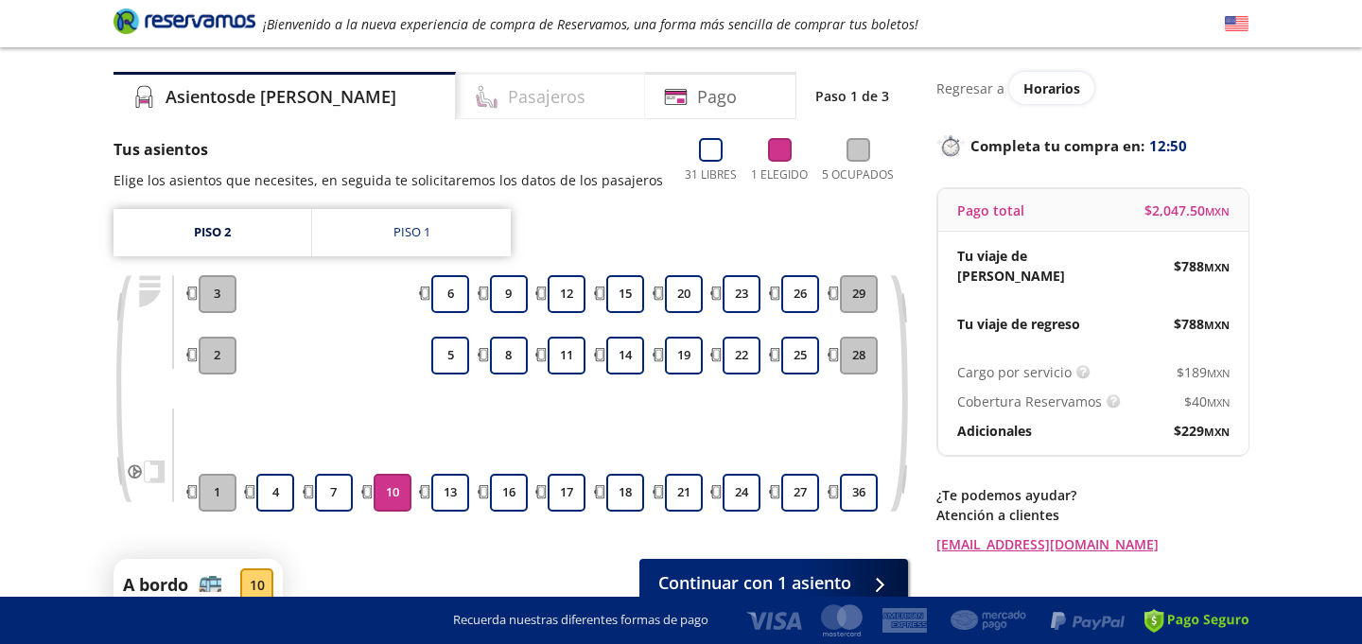
click at [456, 94] on div "Pasajeros" at bounding box center [550, 95] width 189 height 47
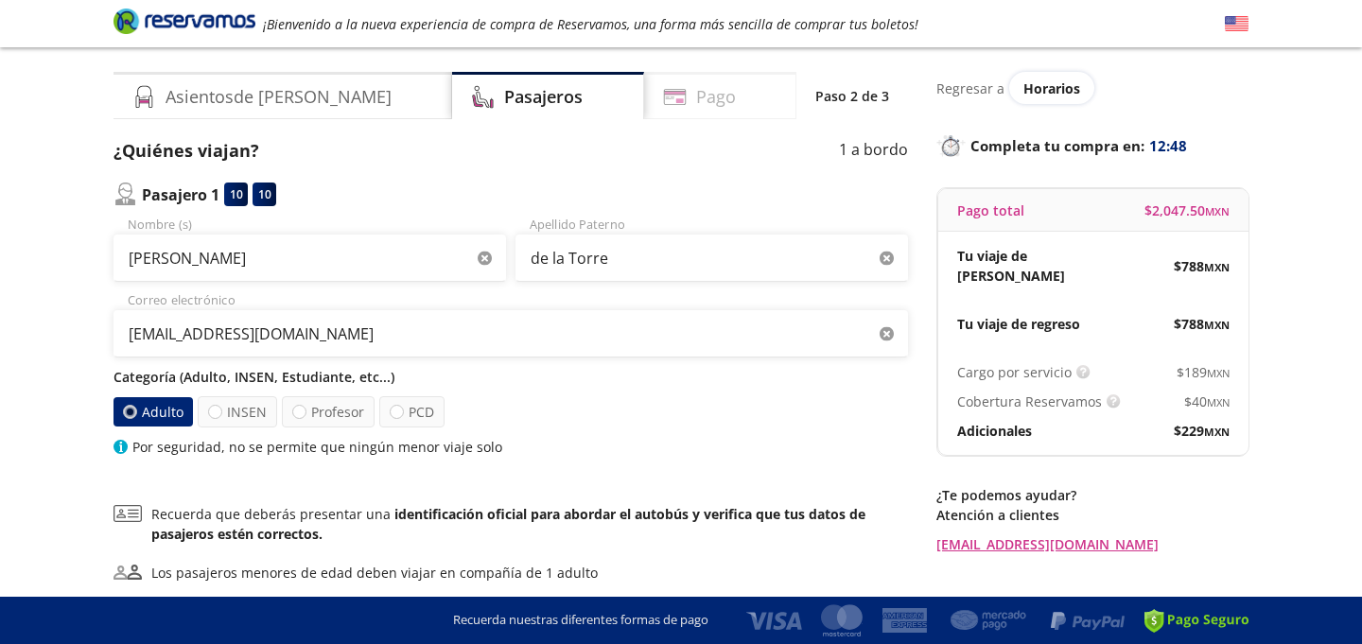
click at [659, 102] on div "Pago" at bounding box center [720, 95] width 152 height 47
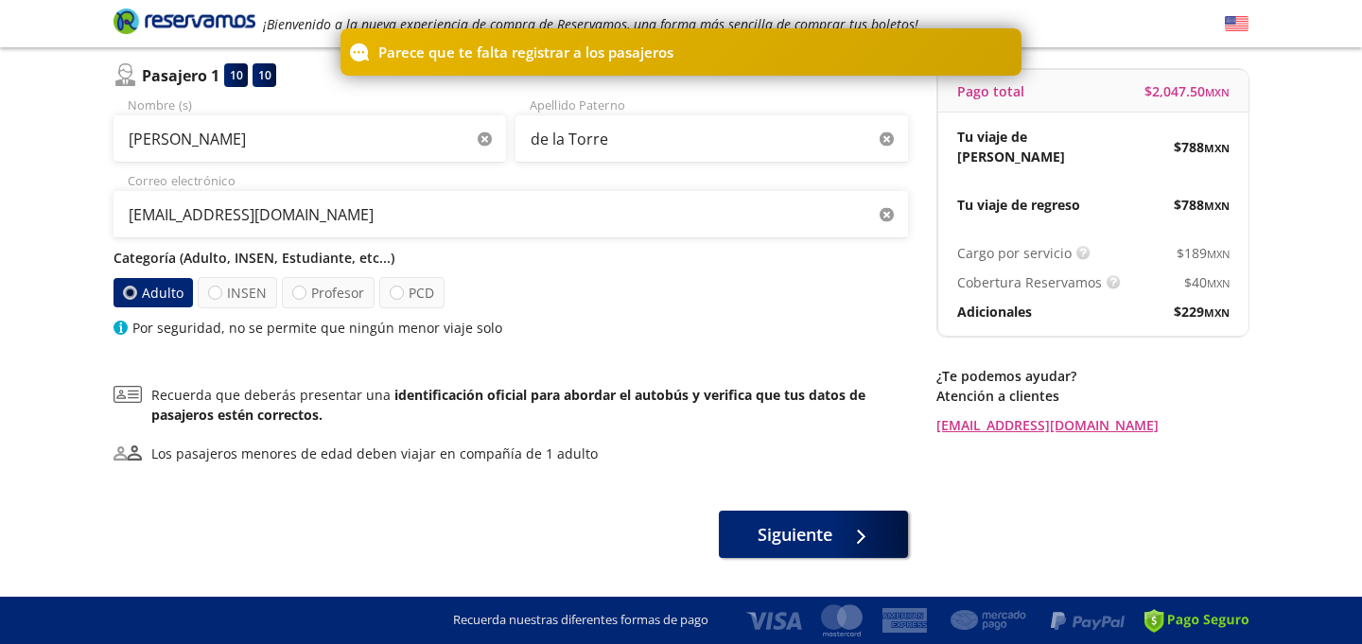
scroll to position [167, 0]
click at [293, 291] on div at bounding box center [299, 294] width 14 height 14
click at [293, 291] on input "Profesor" at bounding box center [299, 294] width 12 height 12
radio input "true"
radio input "false"
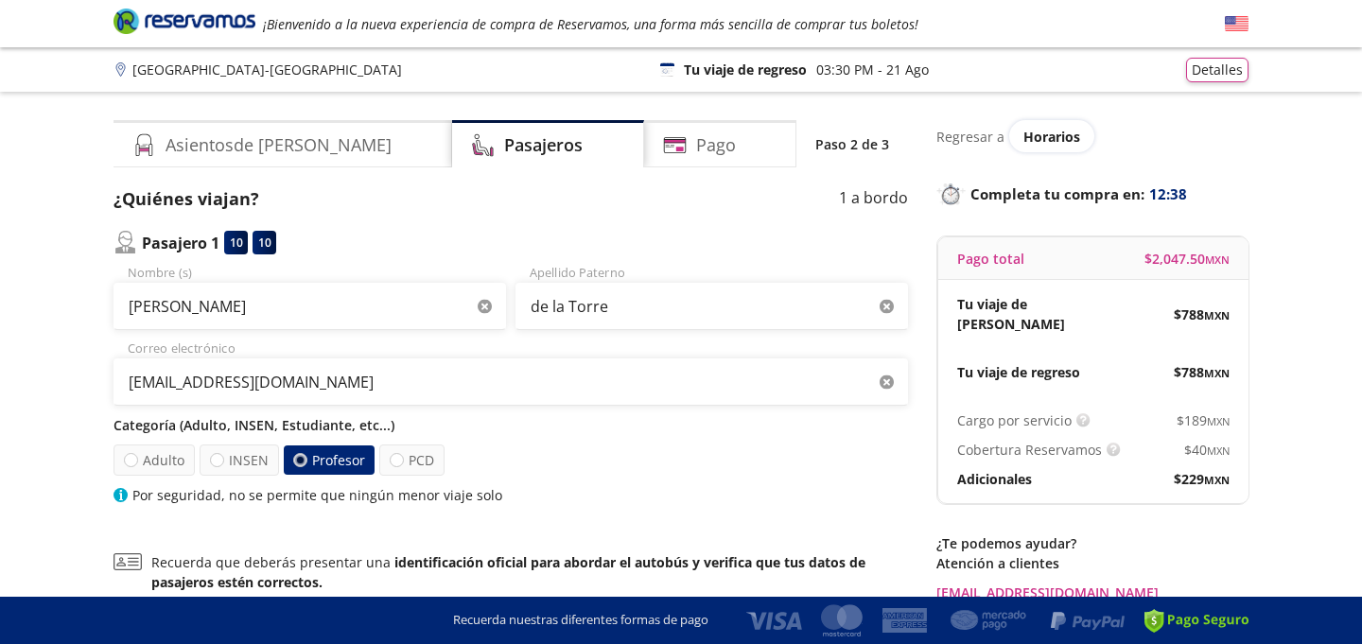
scroll to position [0, 0]
click at [274, 142] on h4 "Asientos de [PERSON_NAME]" at bounding box center [279, 145] width 226 height 26
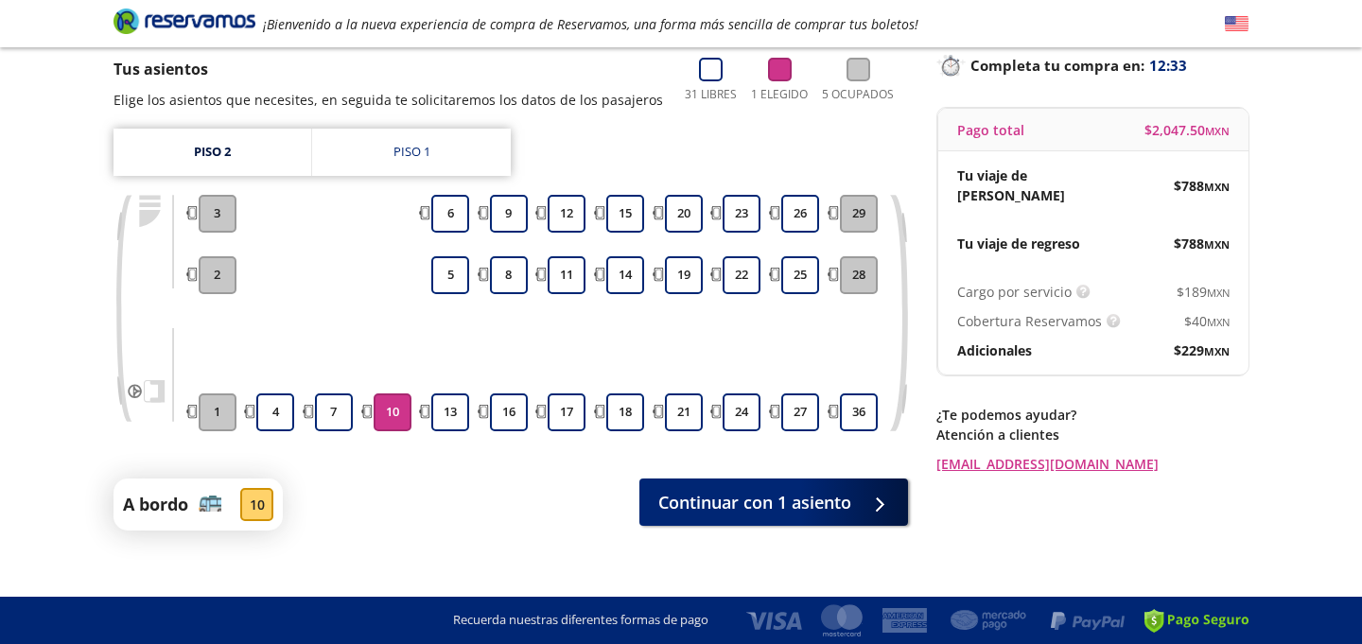
scroll to position [148, 0]
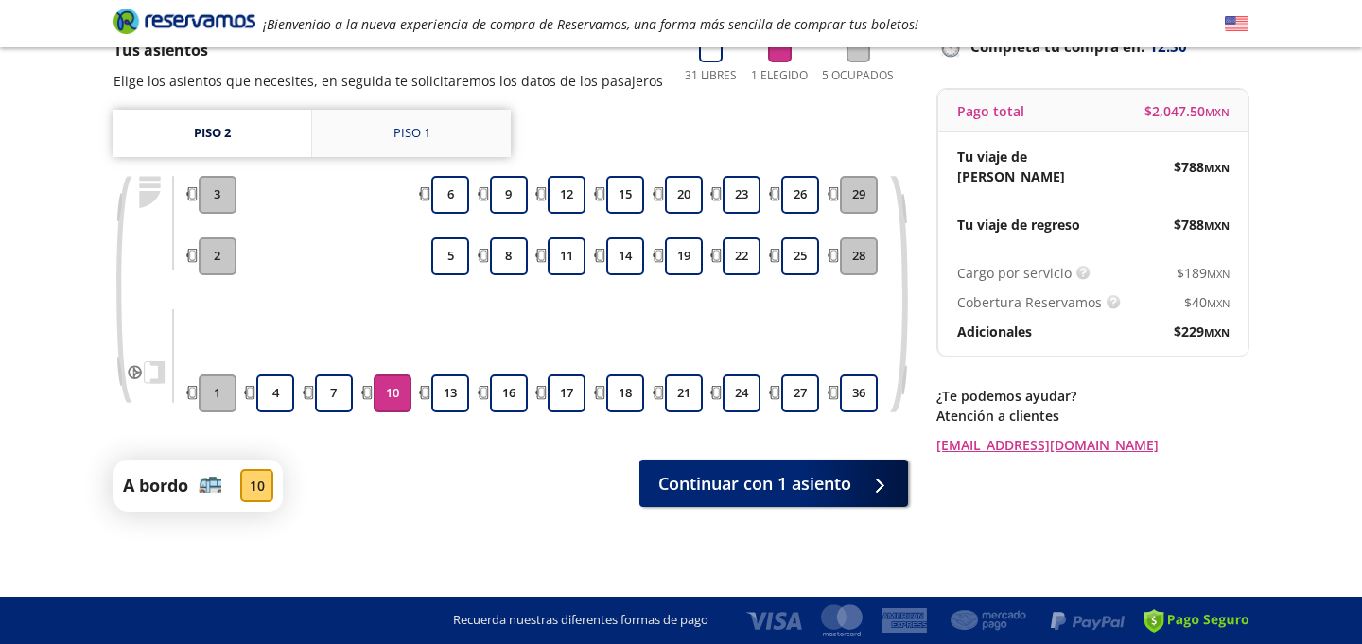
click at [403, 140] on div "Piso 1" at bounding box center [412, 133] width 37 height 19
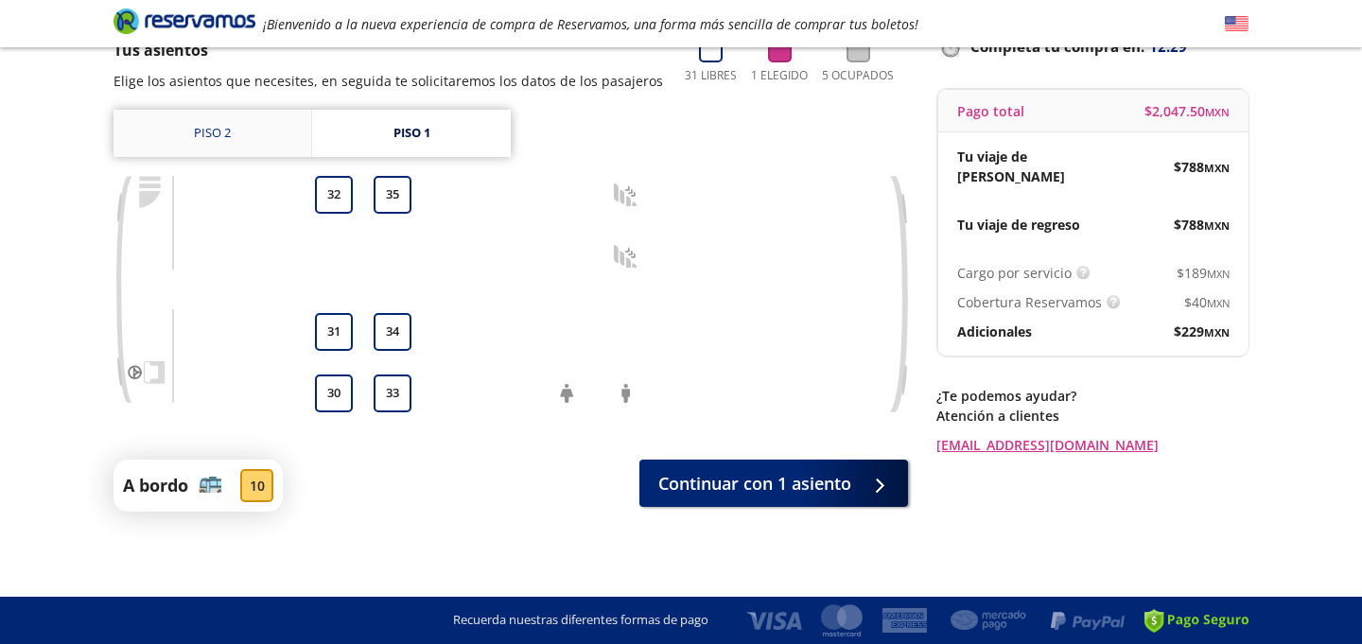
click at [222, 132] on link "Piso 2" at bounding box center [213, 133] width 198 height 47
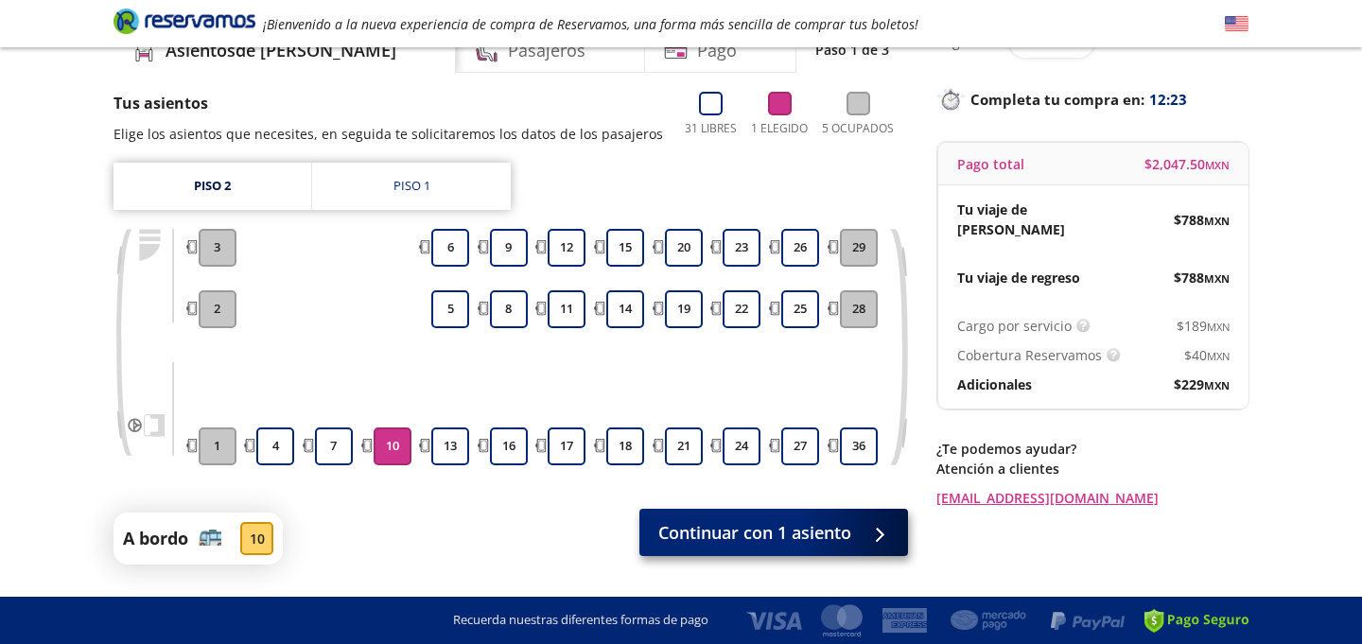
scroll to position [113, 0]
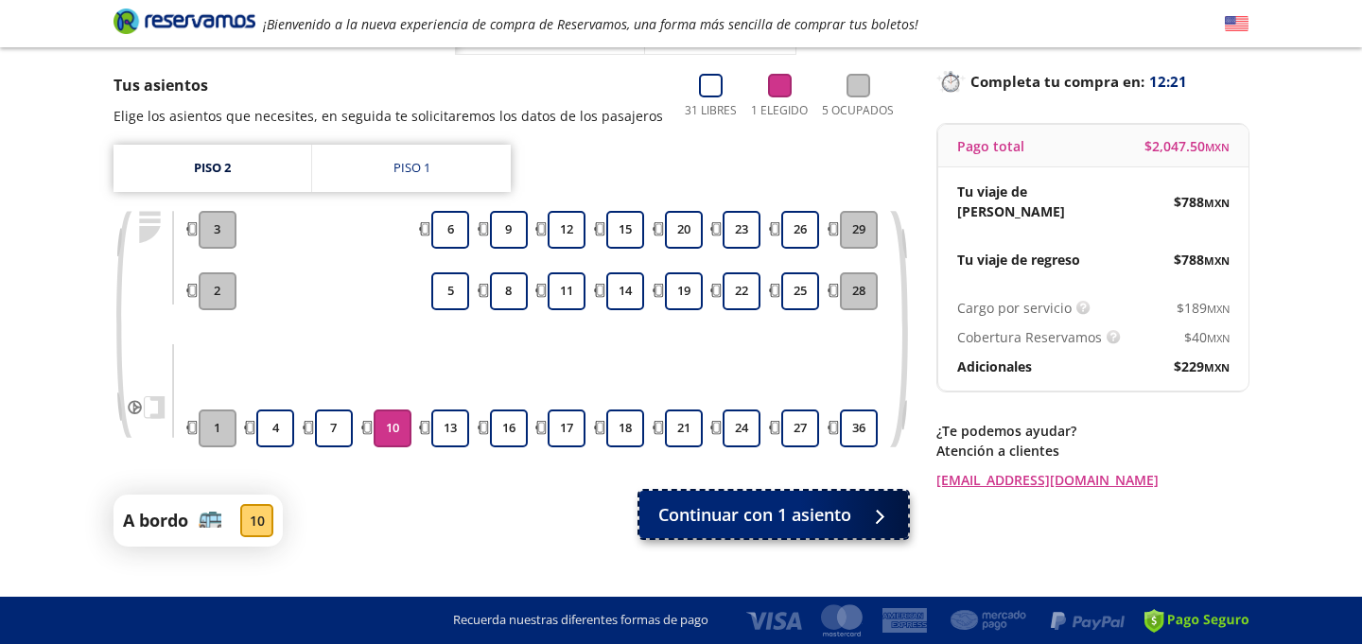
click at [878, 515] on div at bounding box center [878, 515] width 0 height 0
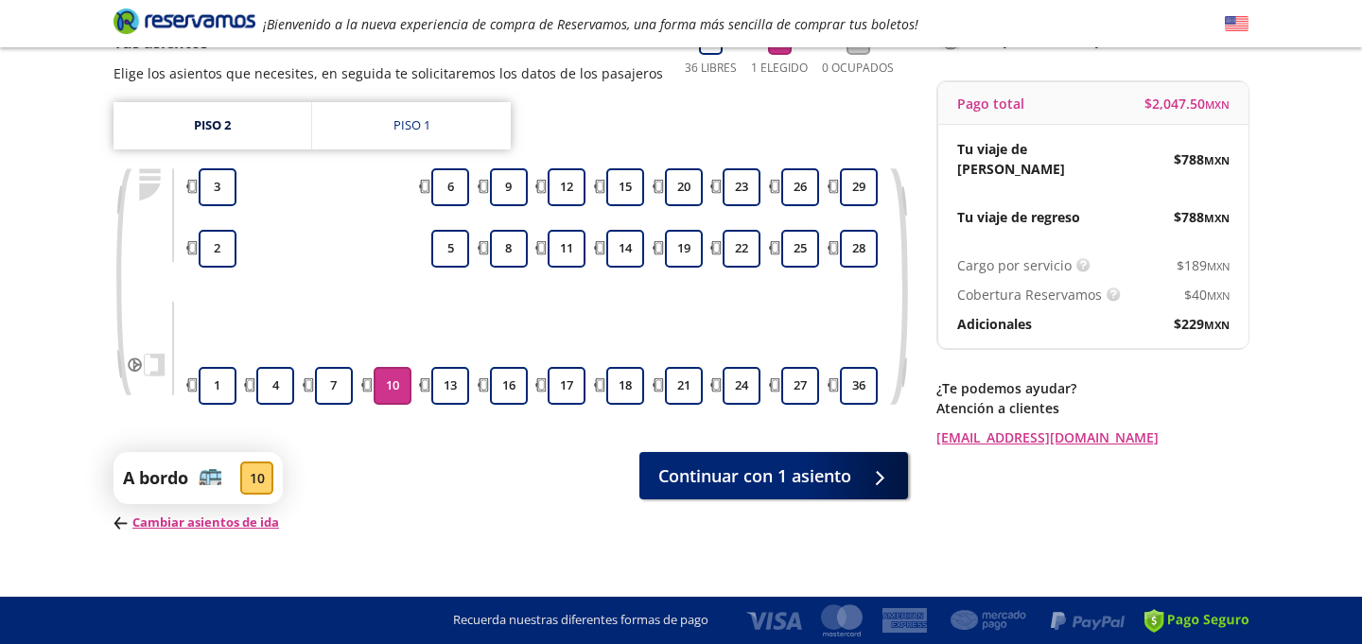
scroll to position [175, 0]
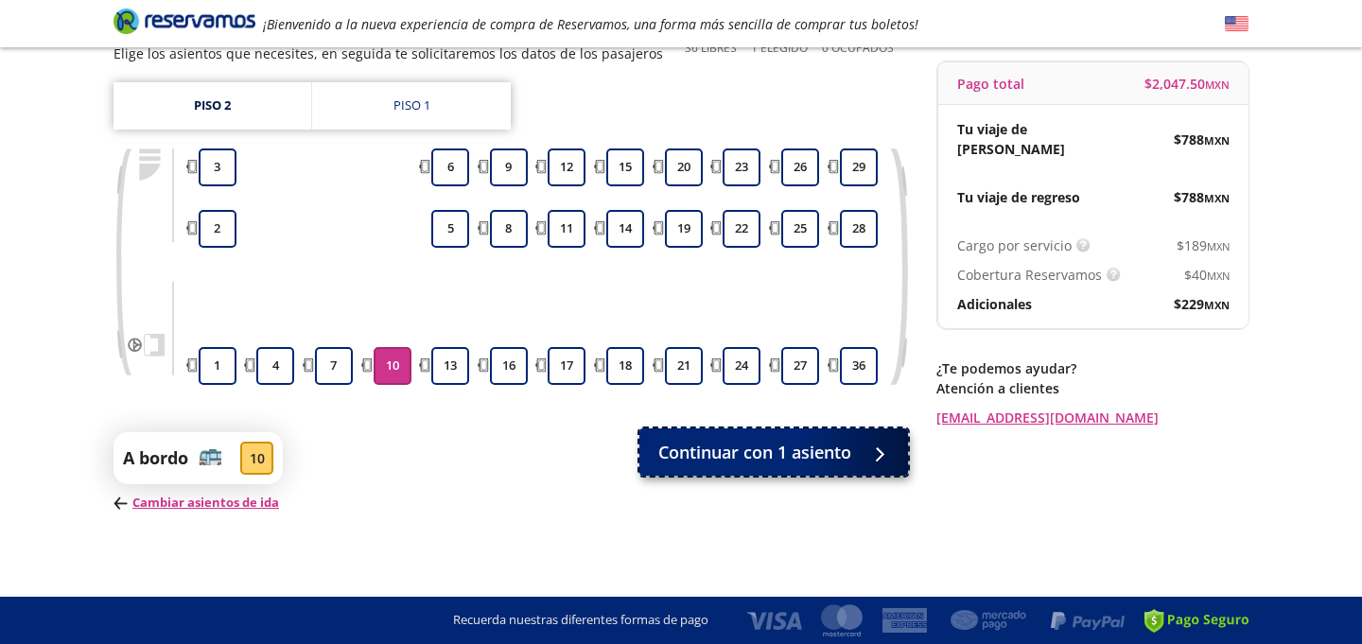
click at [888, 454] on icon at bounding box center [886, 455] width 14 height 14
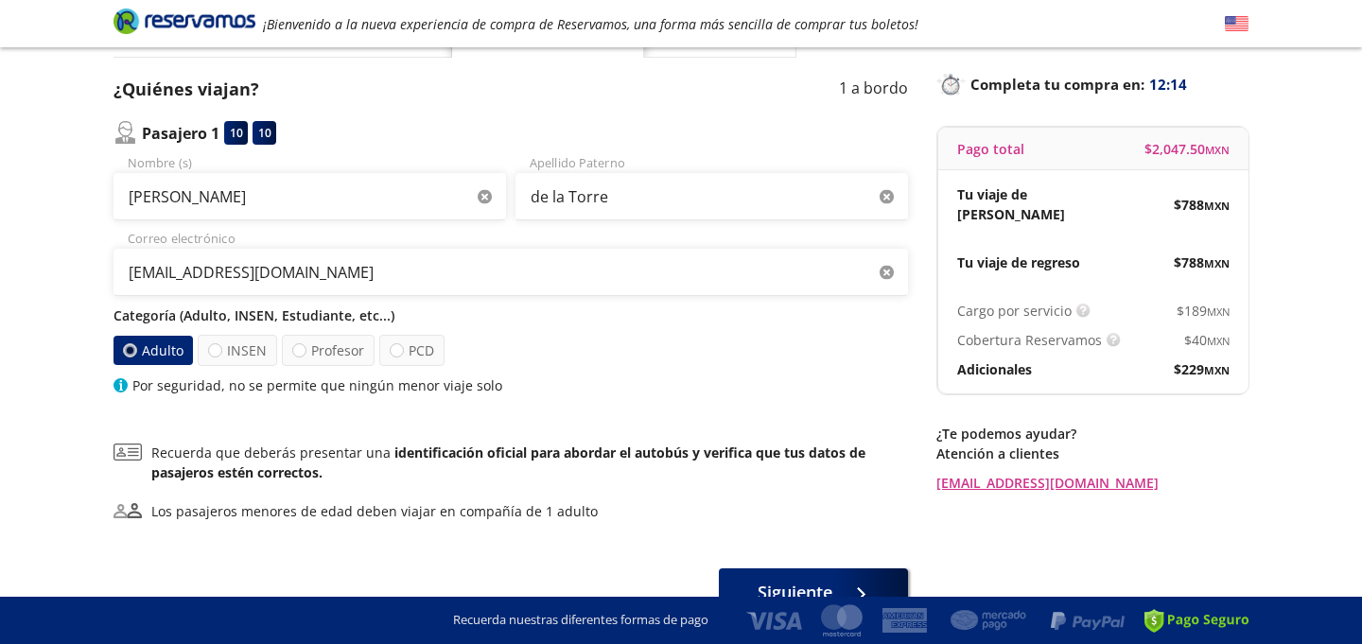
scroll to position [149, 0]
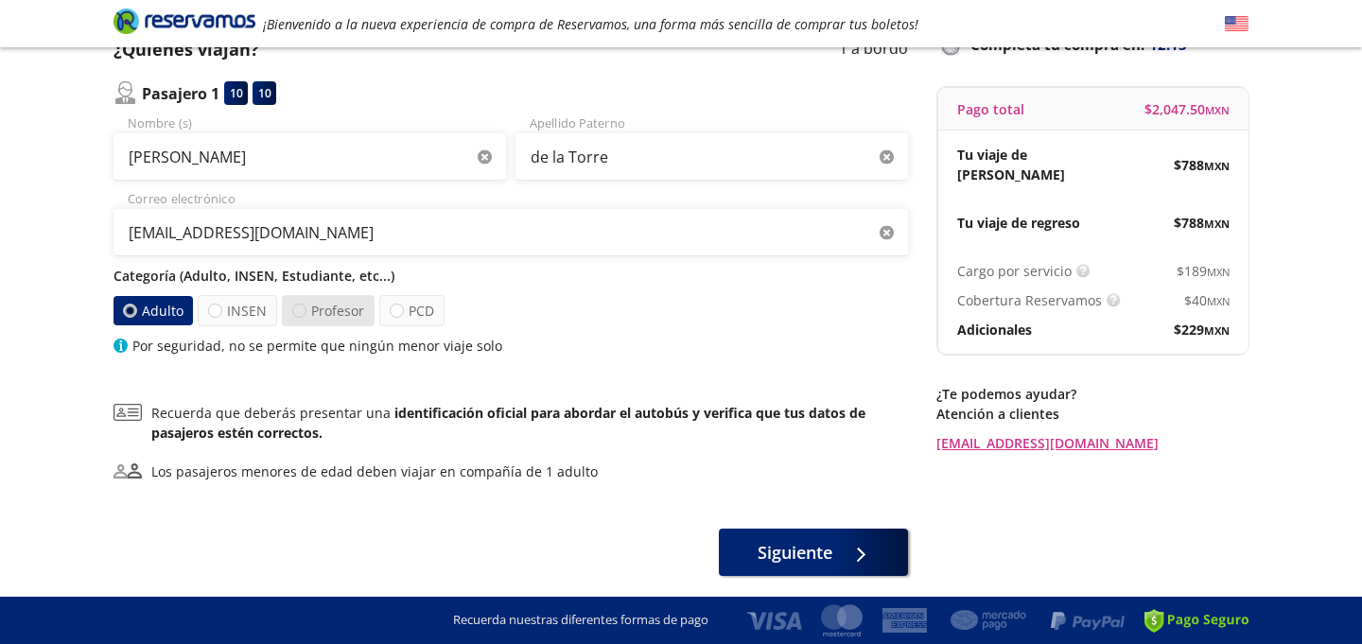
click at [303, 314] on div at bounding box center [299, 311] width 14 height 14
click at [303, 314] on input "Profesor" at bounding box center [299, 311] width 12 height 12
radio input "true"
radio input "false"
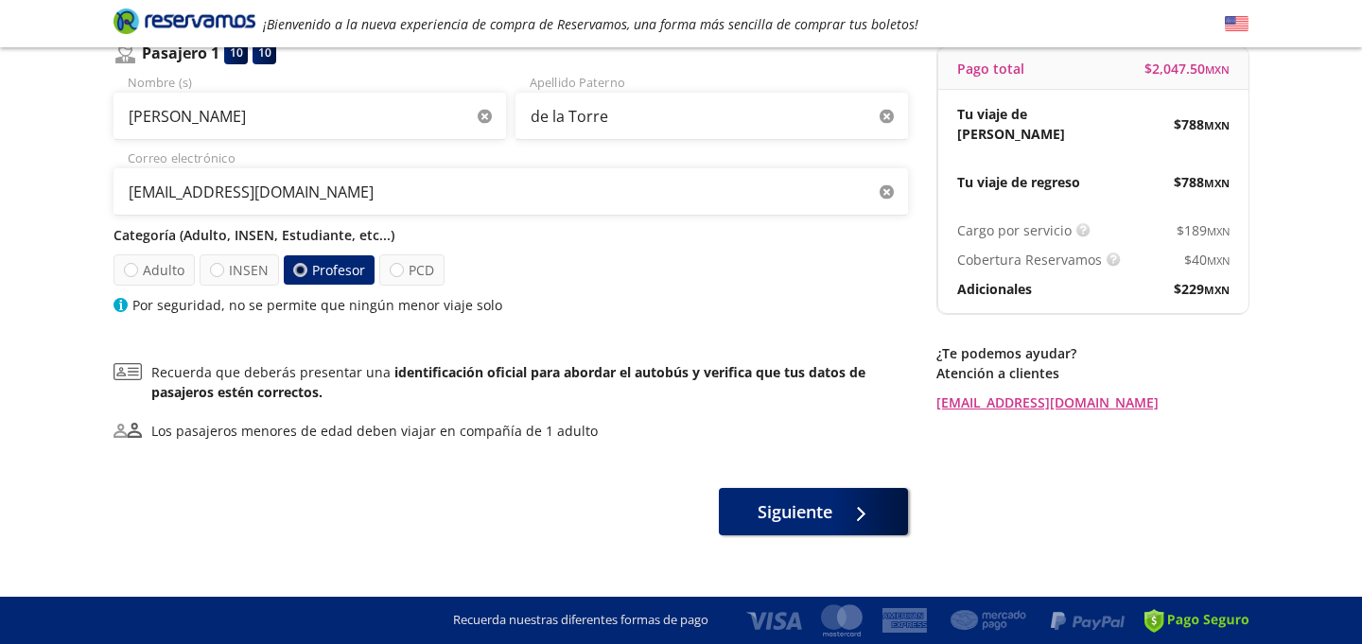
scroll to position [214, 0]
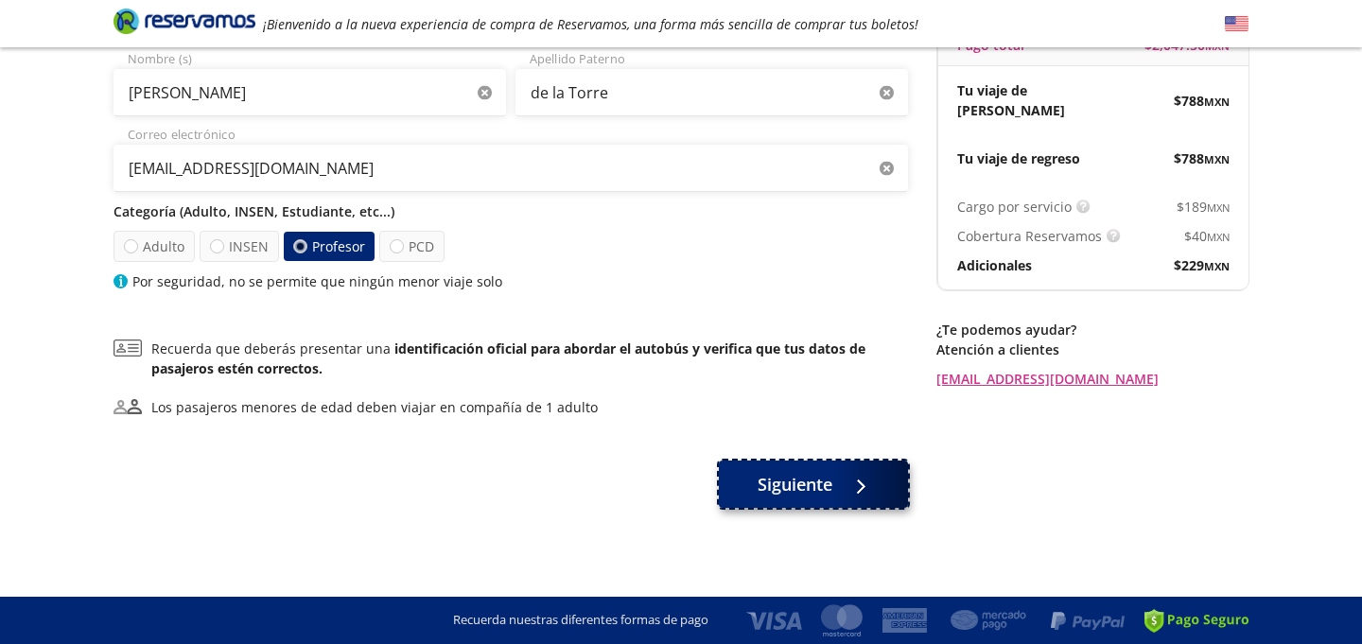
click at [840, 483] on button "Siguiente" at bounding box center [813, 484] width 189 height 47
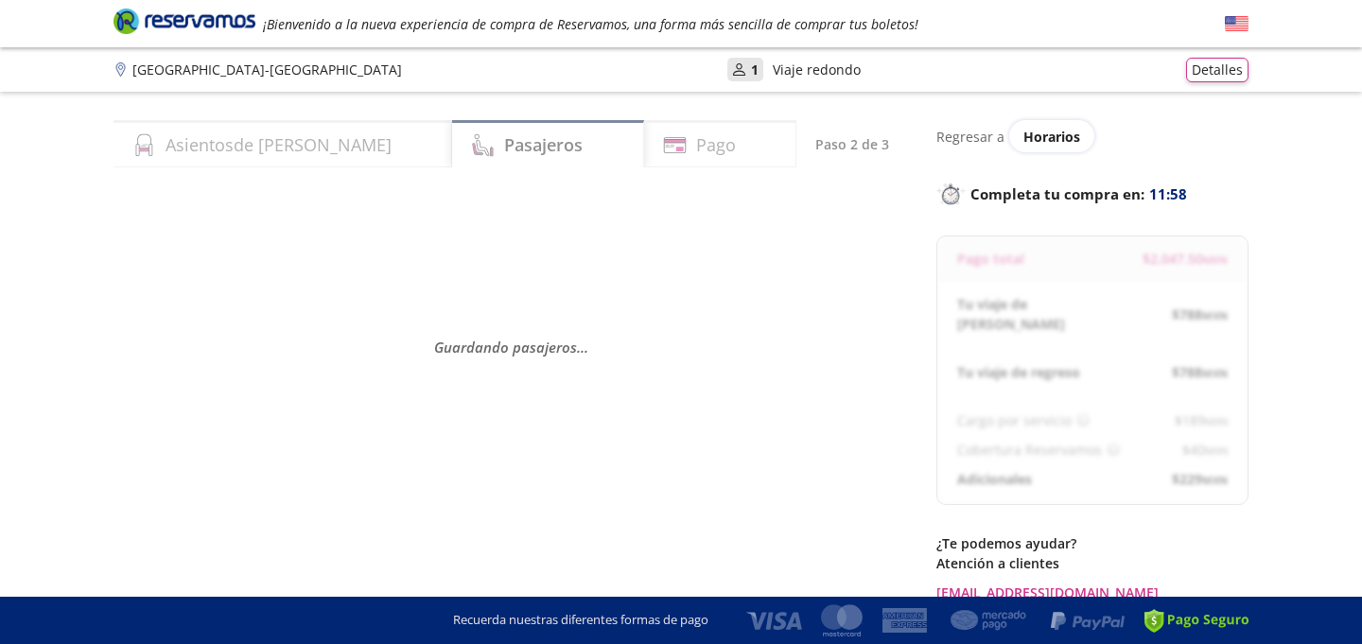
select select "MX"
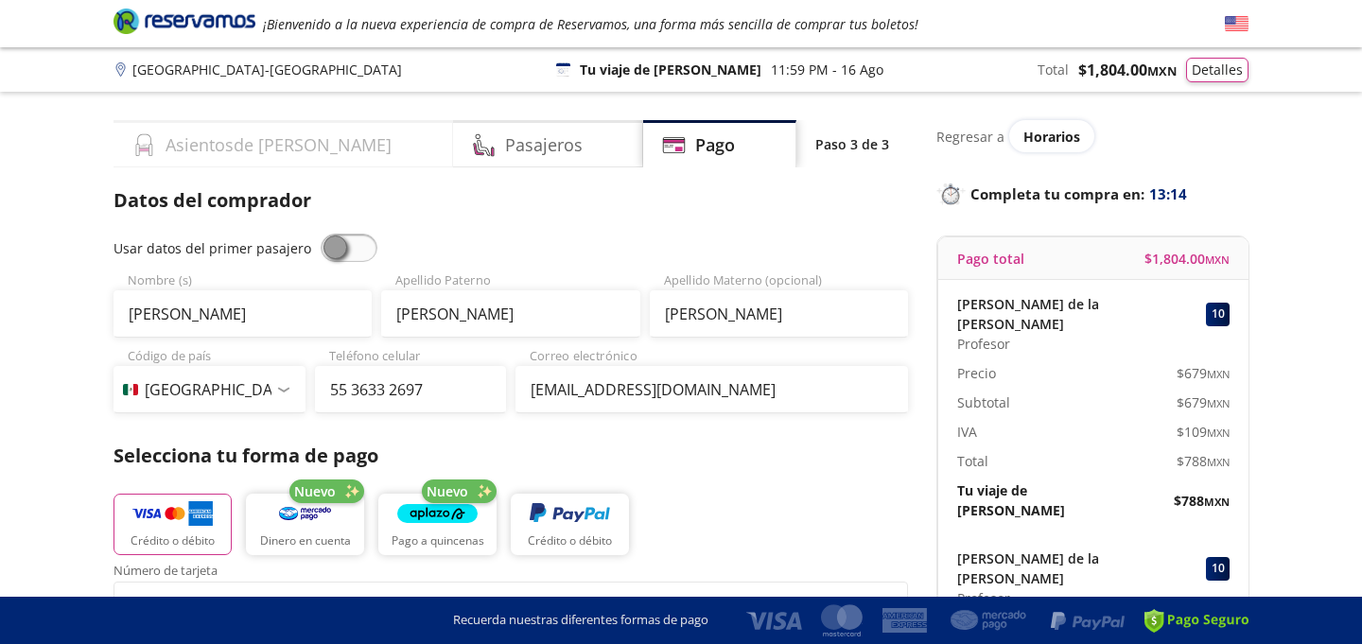
click at [290, 137] on div "Asientos de [PERSON_NAME]" at bounding box center [284, 143] width 340 height 47
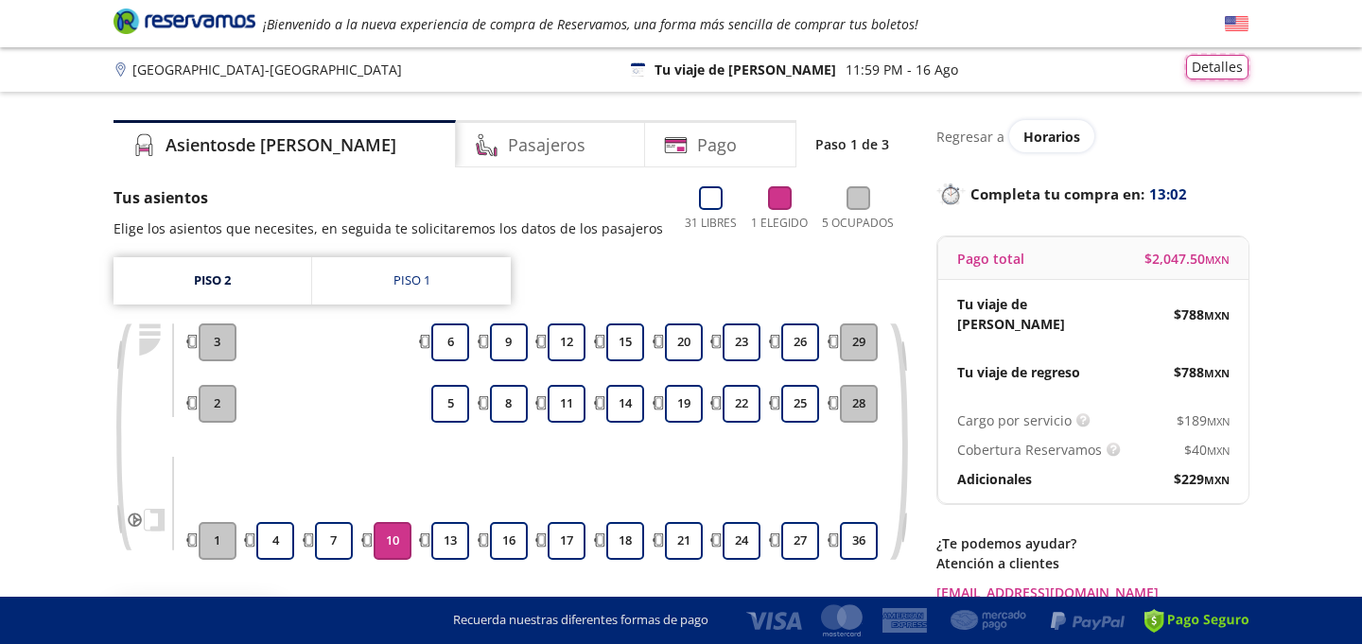
click at [1203, 79] on button "Detalles" at bounding box center [1217, 67] width 62 height 25
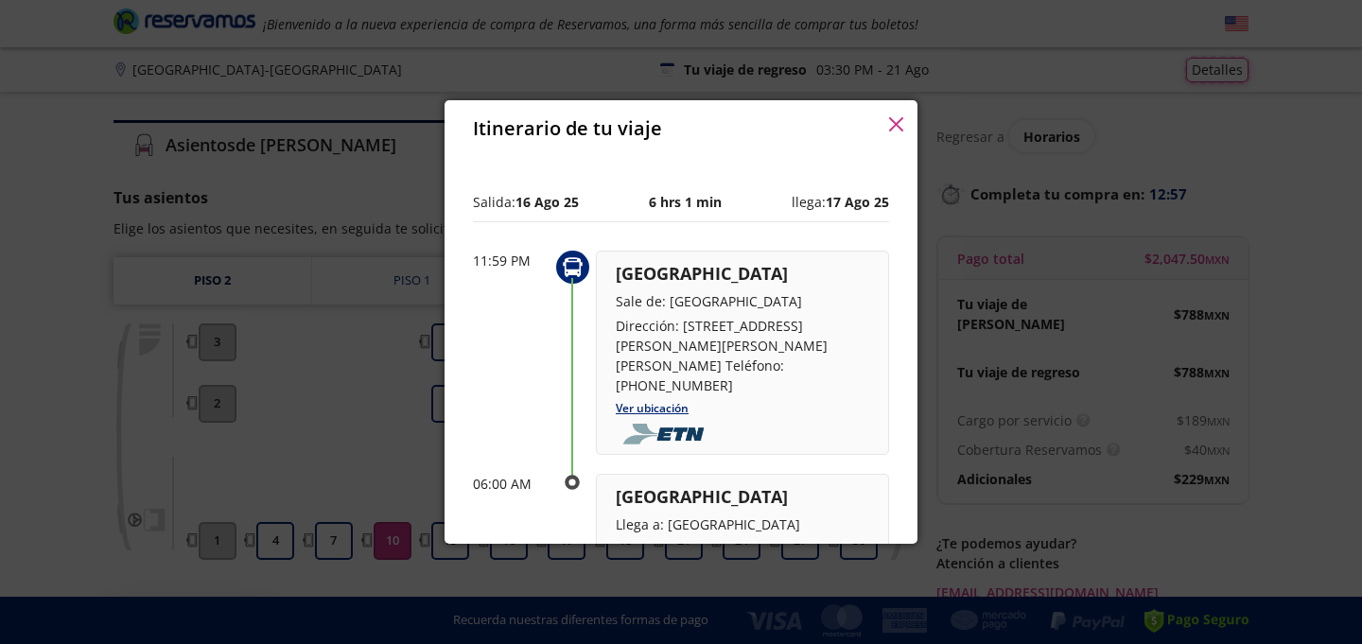
scroll to position [51, 0]
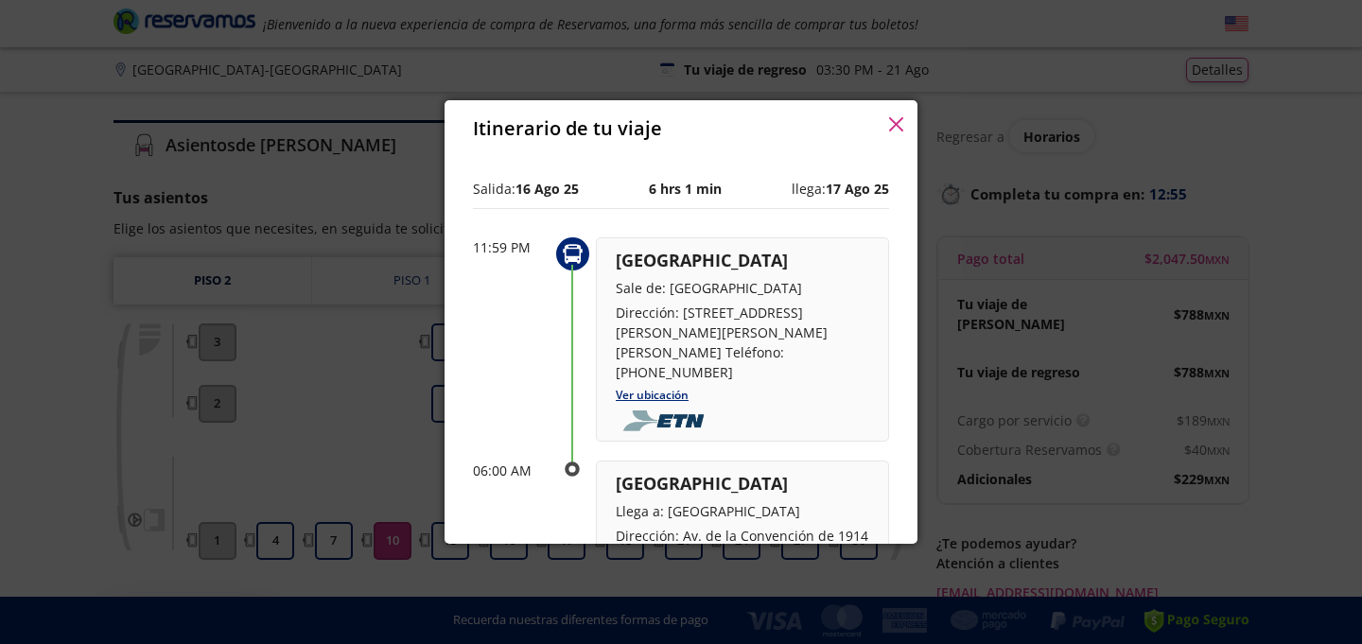
drag, startPoint x: 728, startPoint y: 112, endPoint x: 726, endPoint y: 24, distance: 88.0
click at [726, 24] on div "Itinerario de tu viaje Pago total $ 2,047.50 MXN Tu viaje de [PERSON_NAME] $ 78…" at bounding box center [681, 322] width 1362 height 644
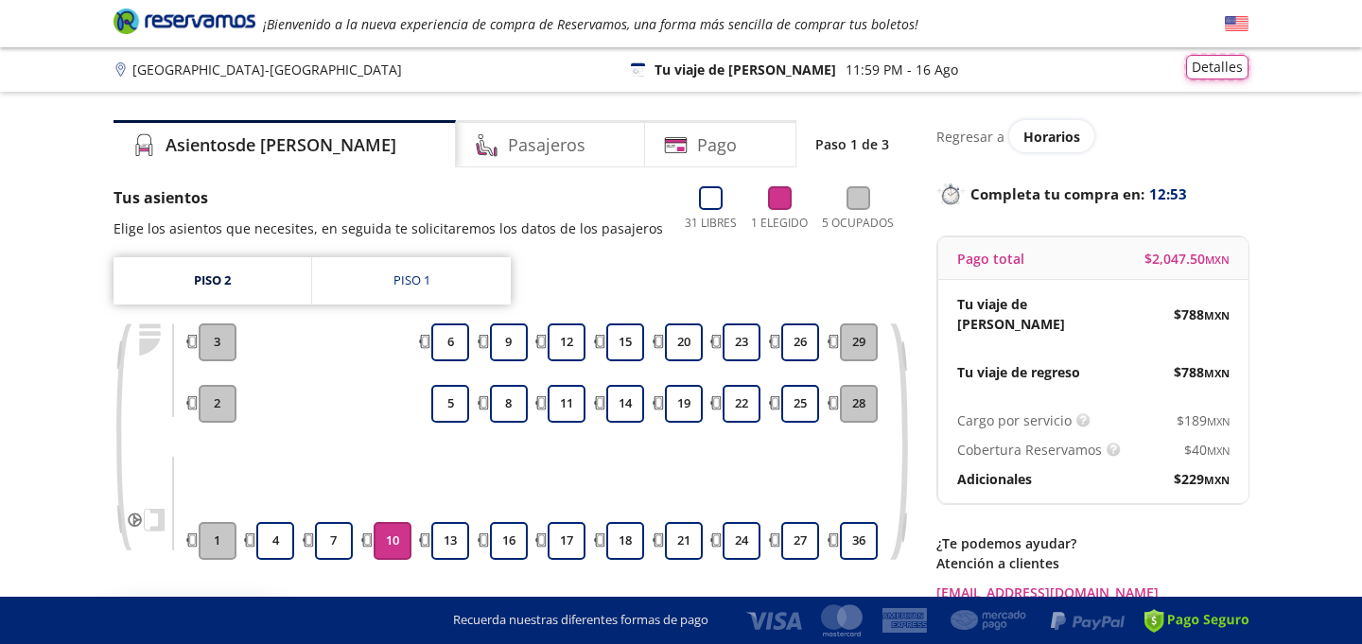
click at [1222, 59] on button "Detalles" at bounding box center [1217, 67] width 62 height 25
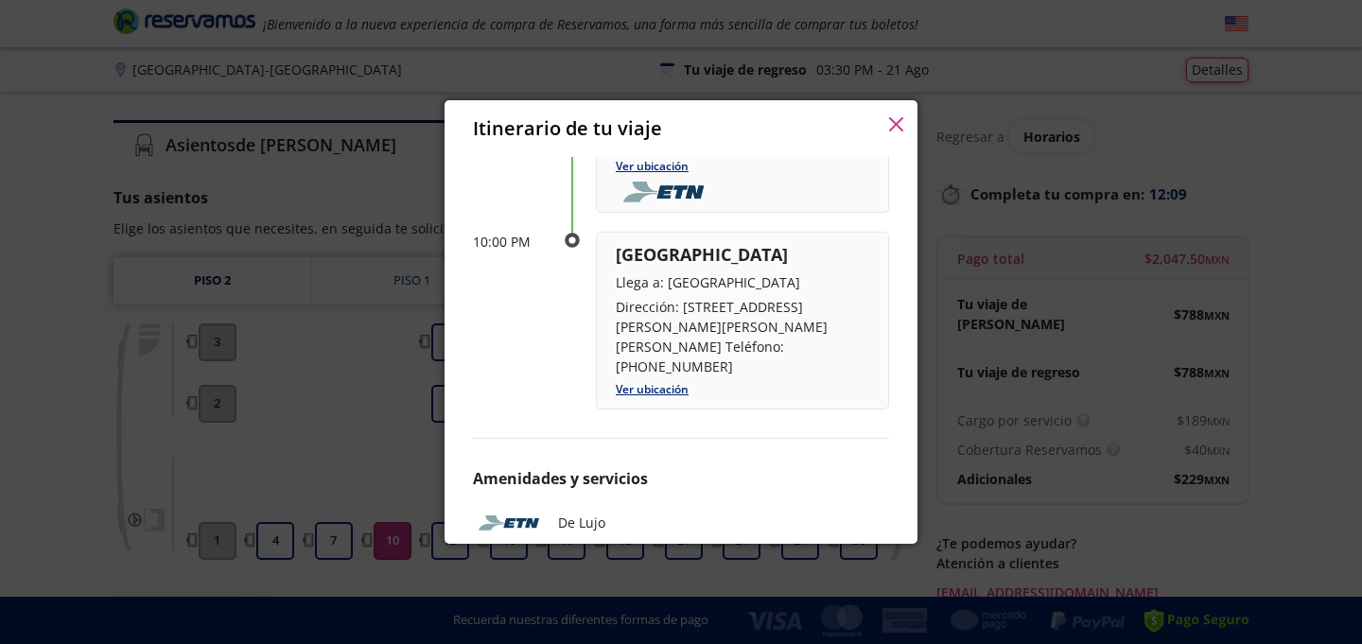
scroll to position [990, 0]
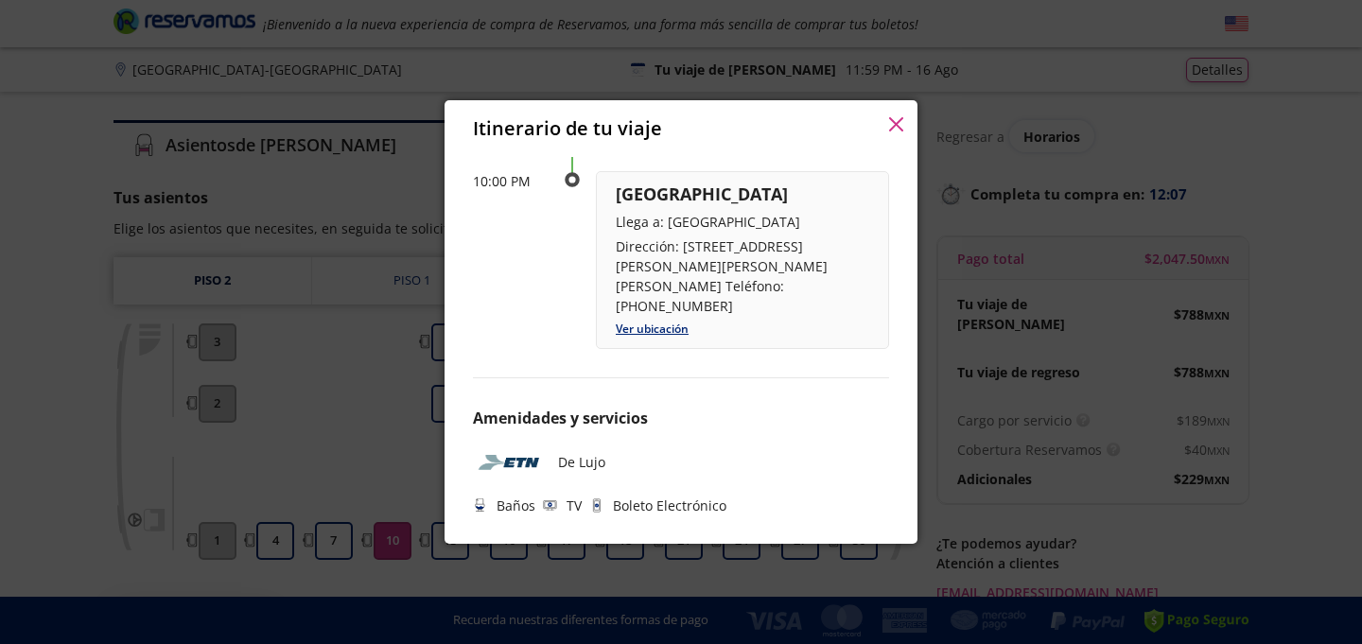
click at [895, 124] on icon "button" at bounding box center [896, 124] width 14 height 14
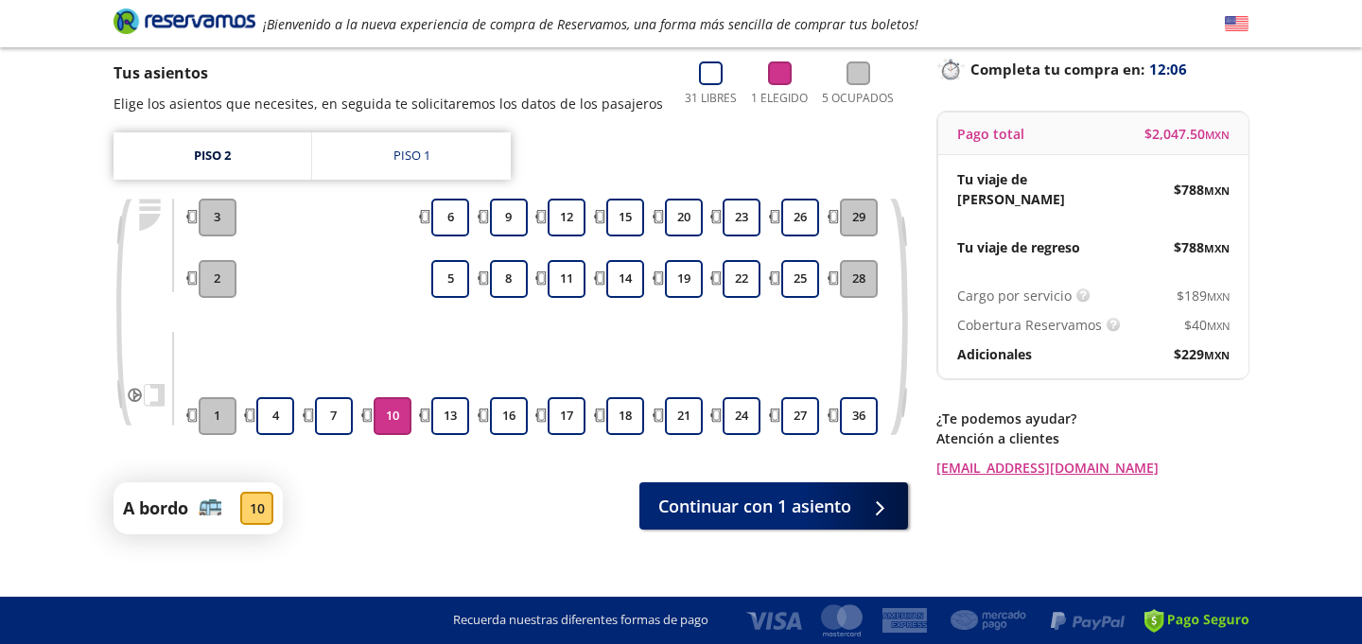
scroll to position [148, 0]
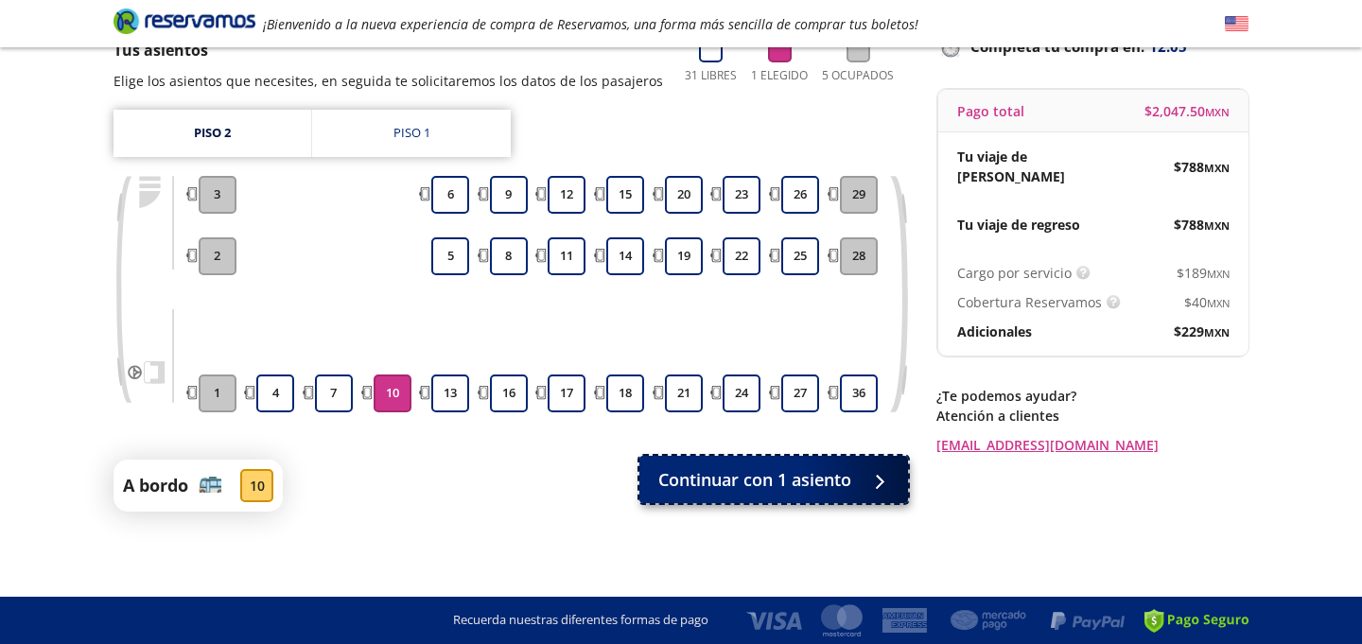
click at [855, 480] on button "Continuar con 1 asiento" at bounding box center [774, 479] width 269 height 47
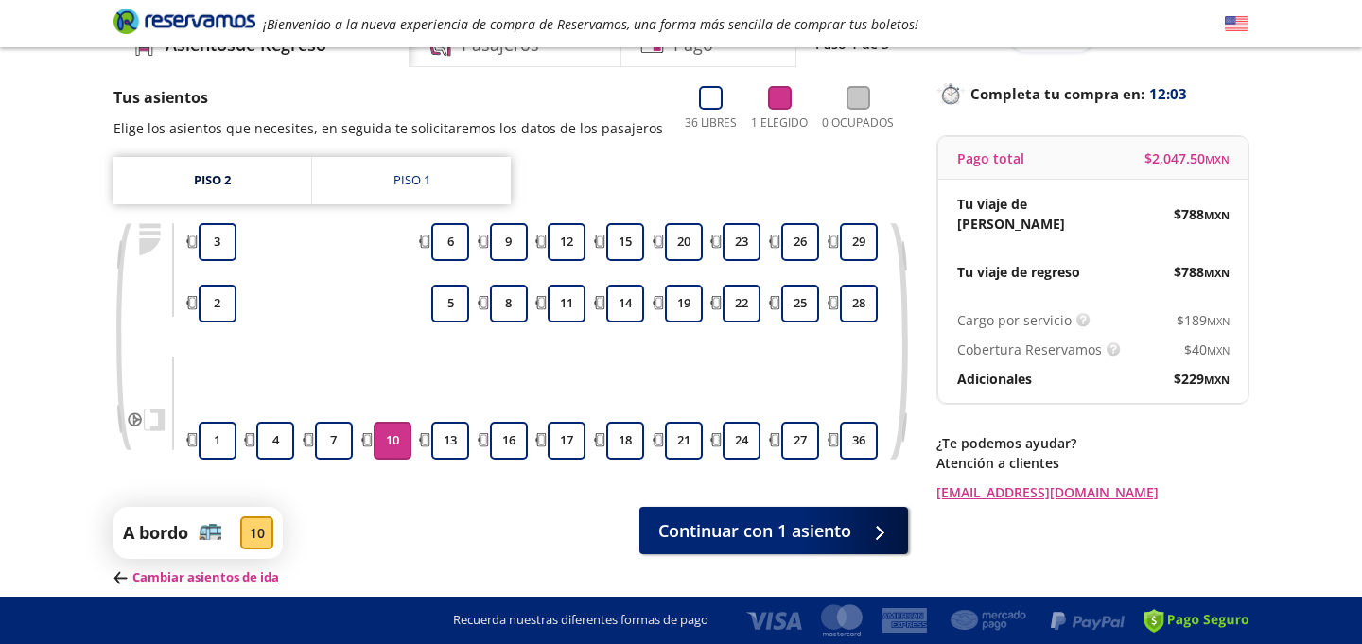
scroll to position [157, 0]
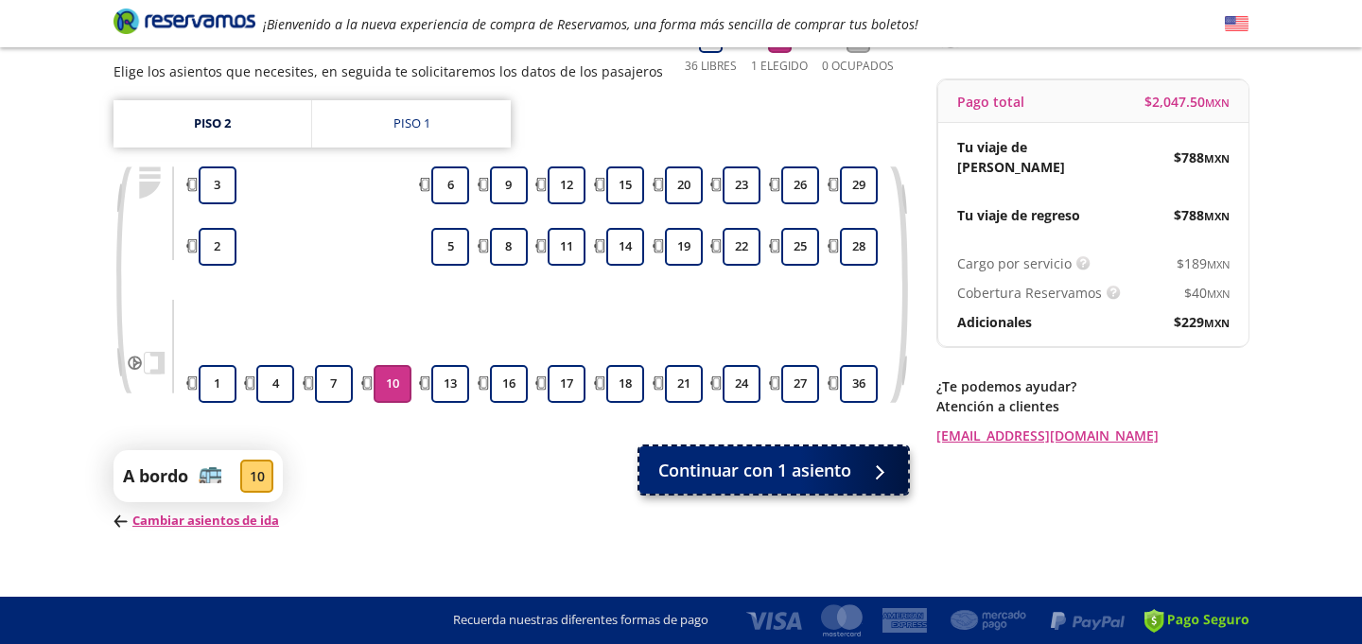
click at [886, 483] on button "Continuar con 1 asiento" at bounding box center [774, 470] width 269 height 47
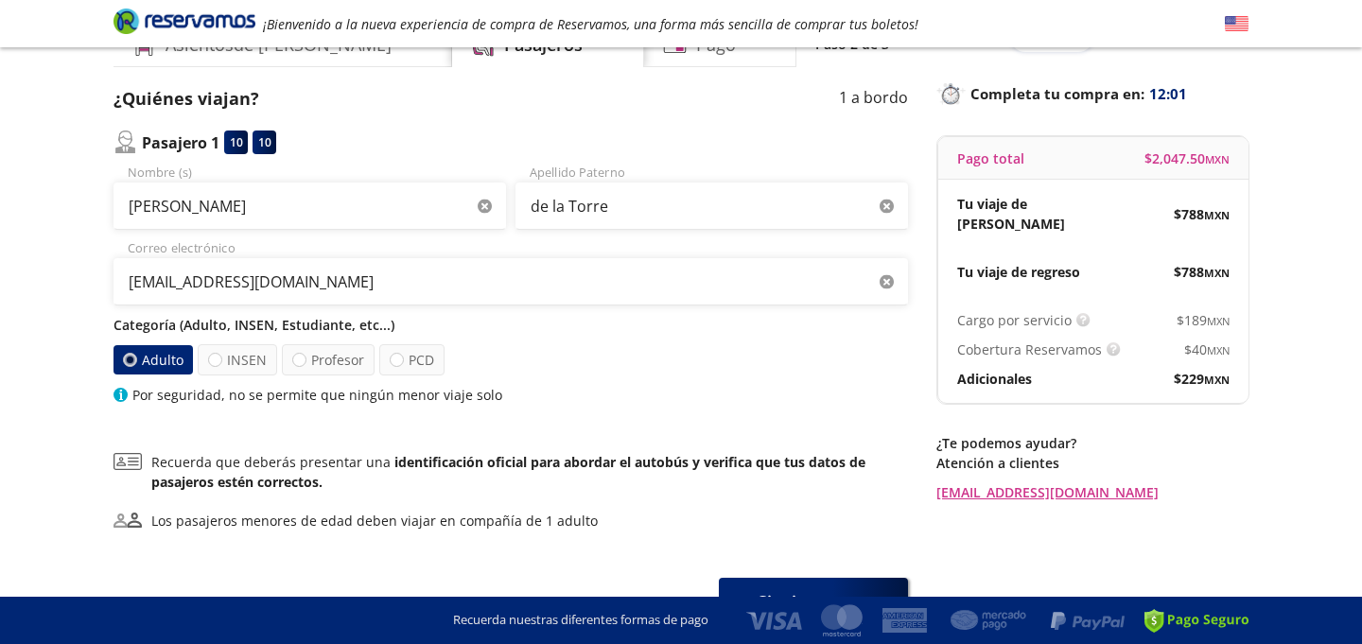
scroll to position [106, 0]
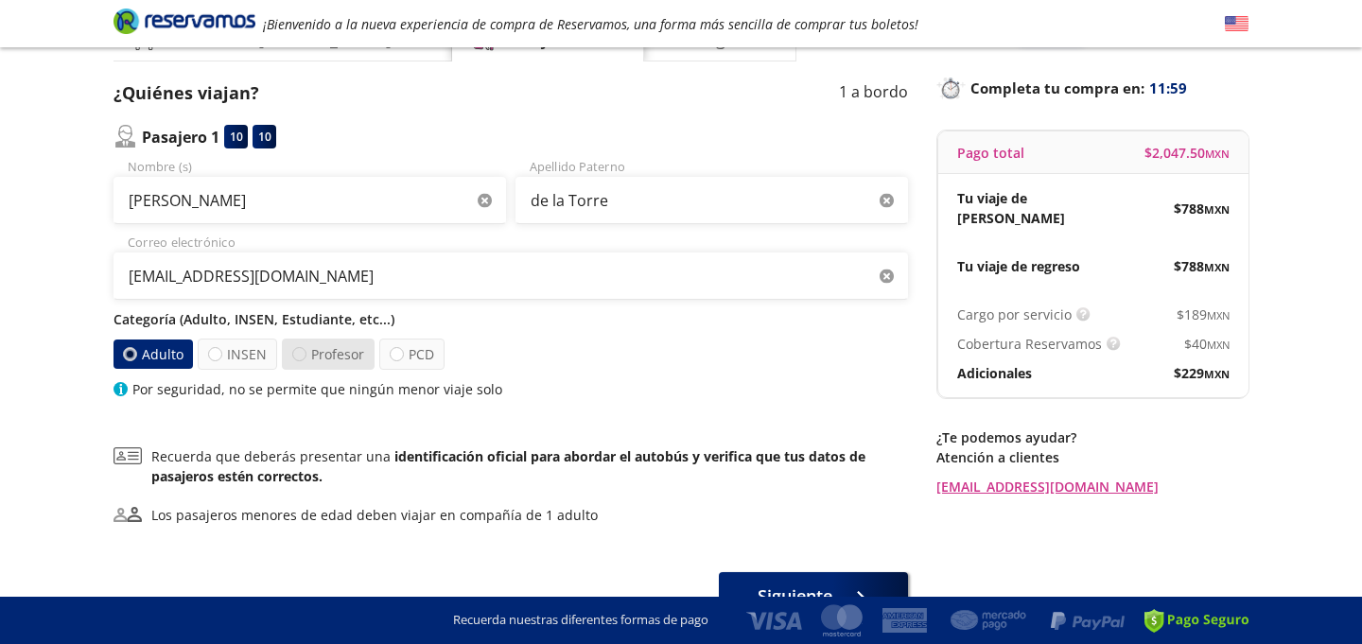
click at [297, 358] on div at bounding box center [299, 354] width 14 height 14
click at [297, 358] on input "Profesor" at bounding box center [299, 354] width 12 height 12
radio input "true"
radio input "false"
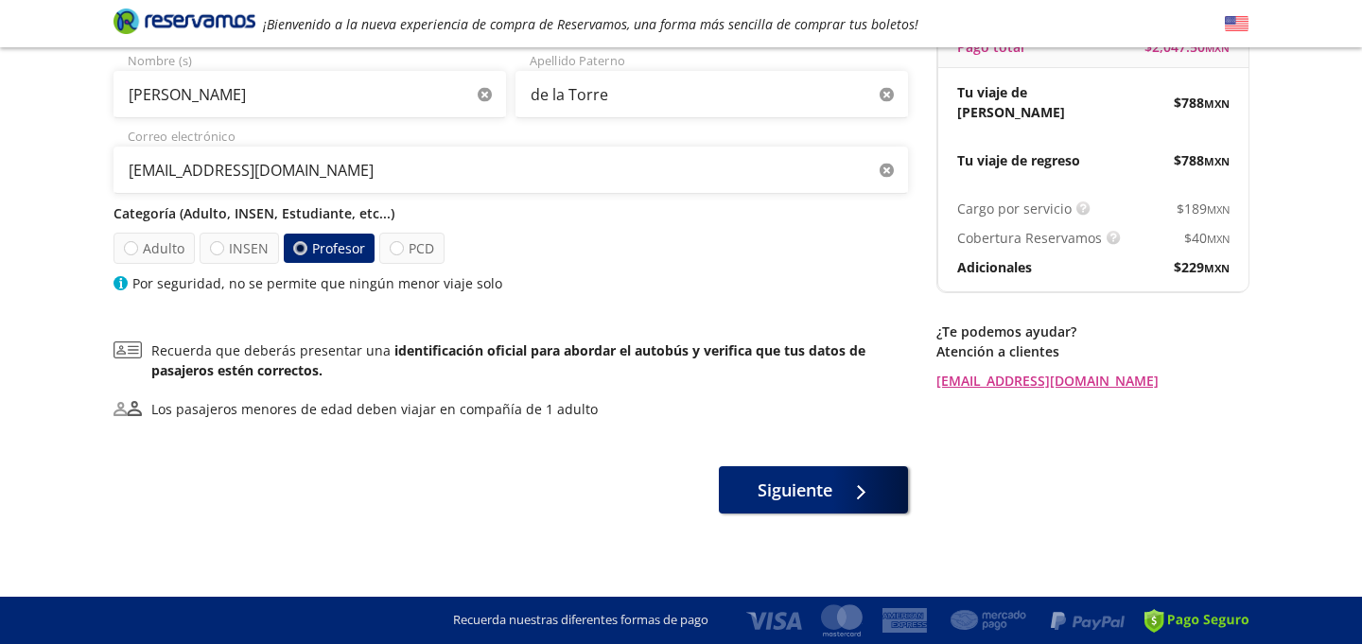
scroll to position [214, 0]
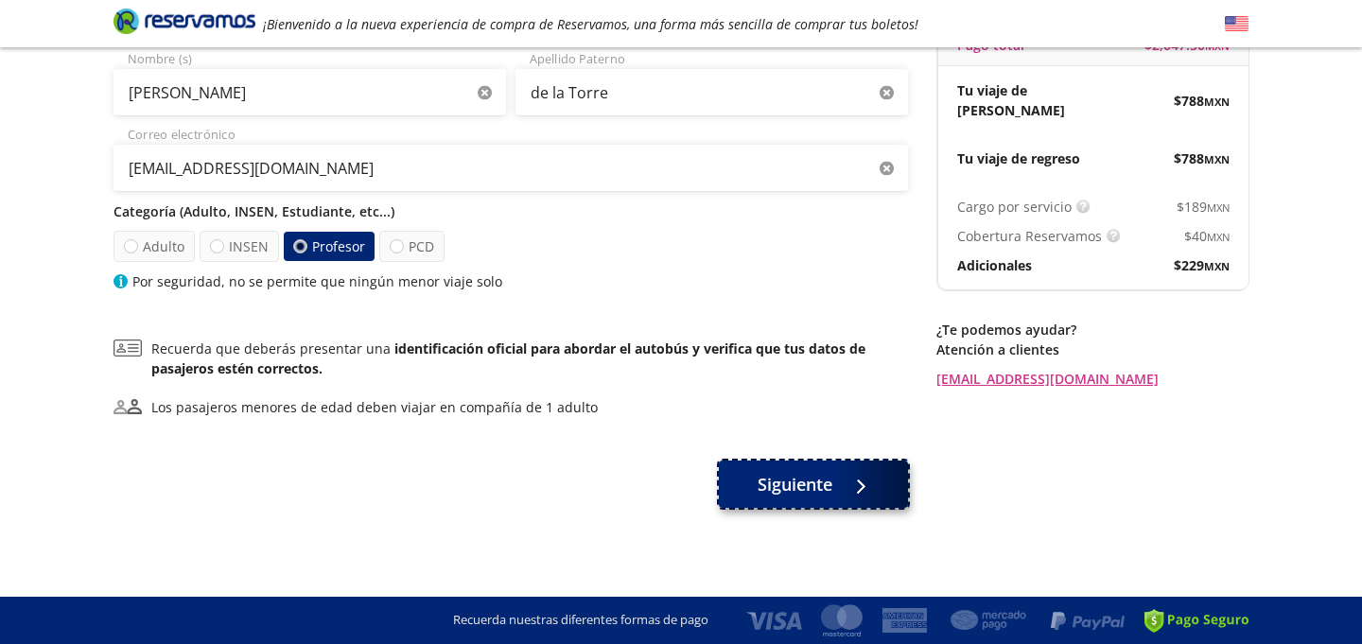
click at [875, 483] on icon at bounding box center [877, 487] width 14 height 14
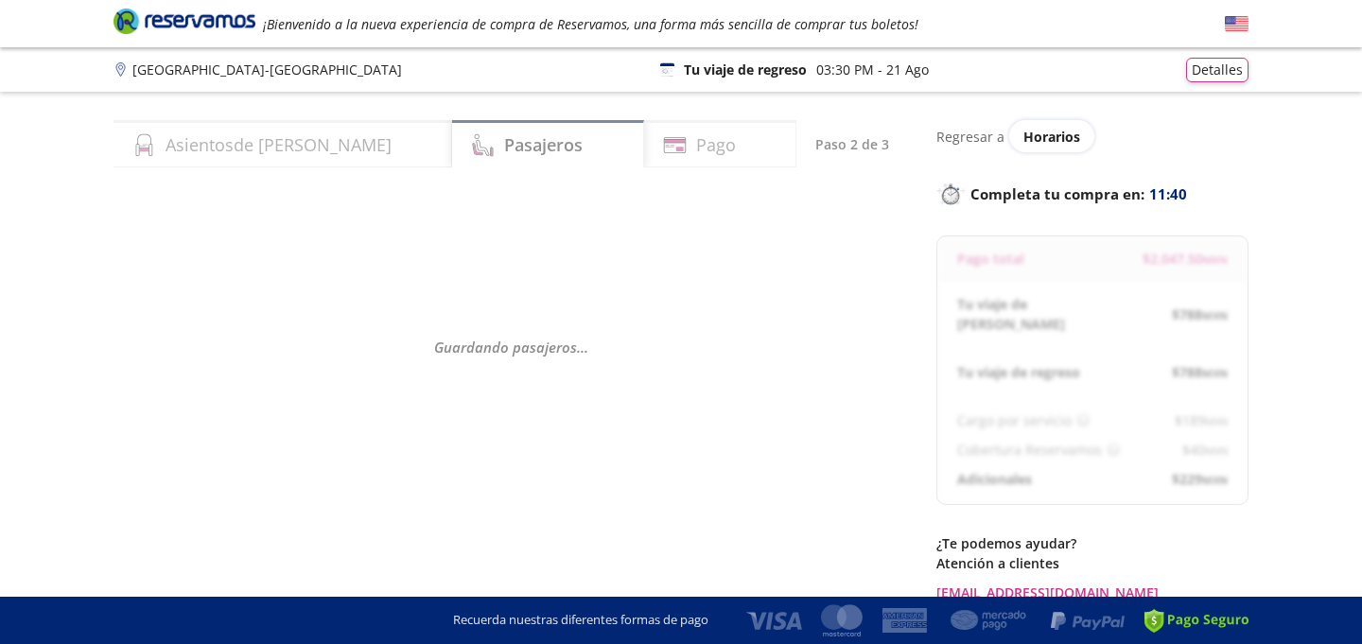
scroll to position [71, 0]
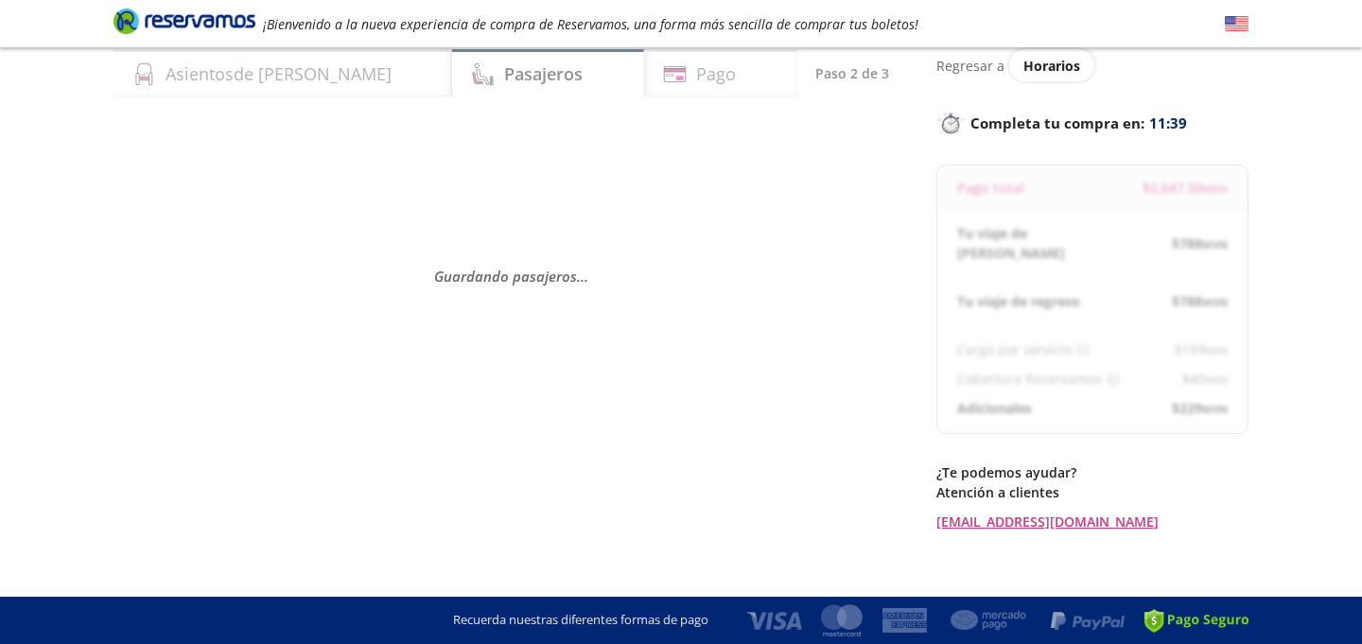
select select "MX"
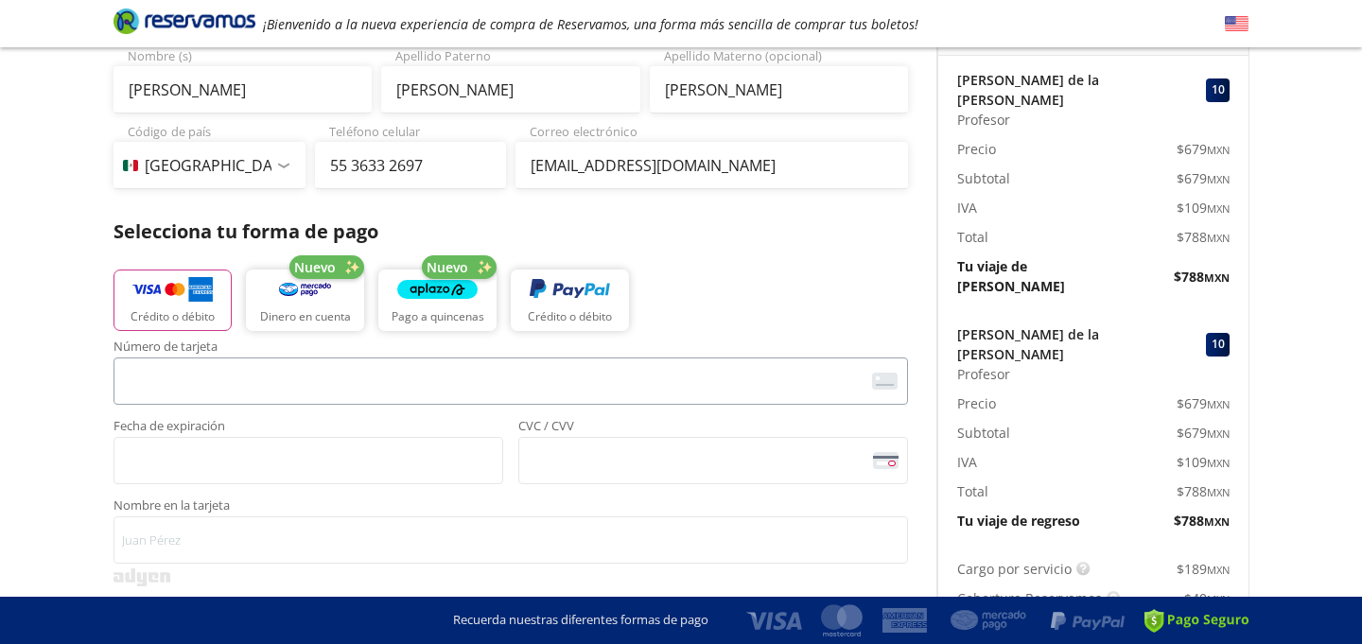
scroll to position [225, 0]
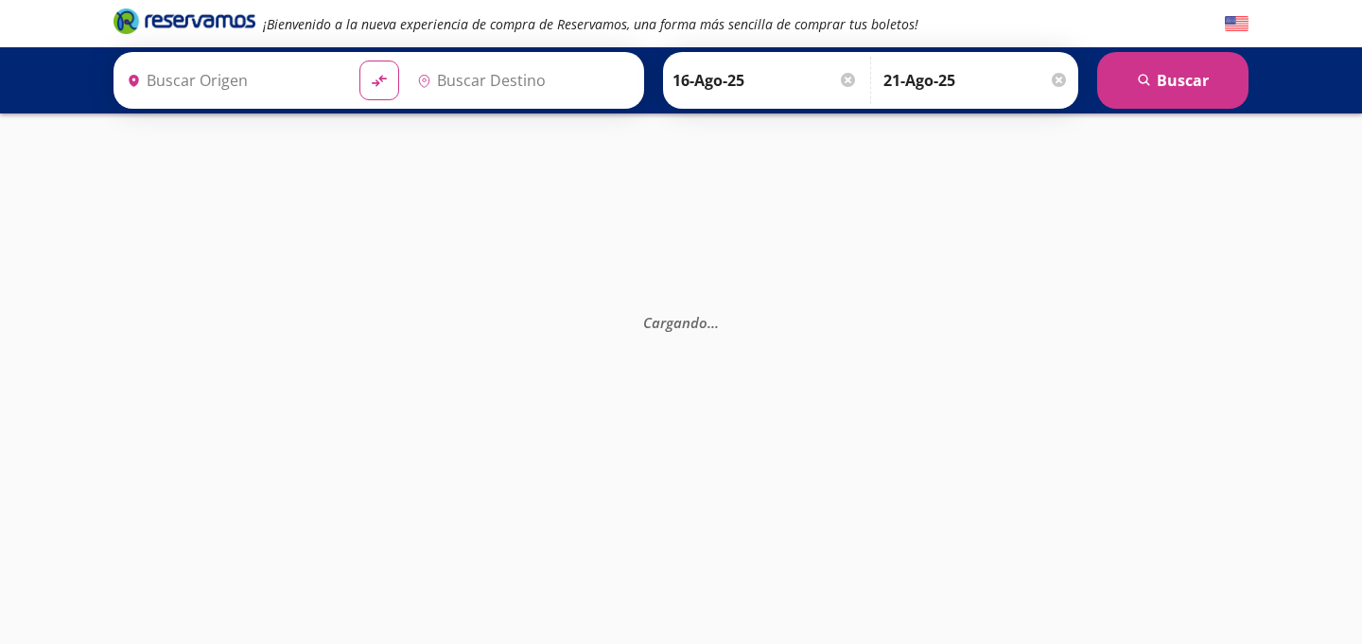
type input "[GEOGRAPHIC_DATA], [GEOGRAPHIC_DATA]"
